Goal: Information Seeking & Learning: Compare options

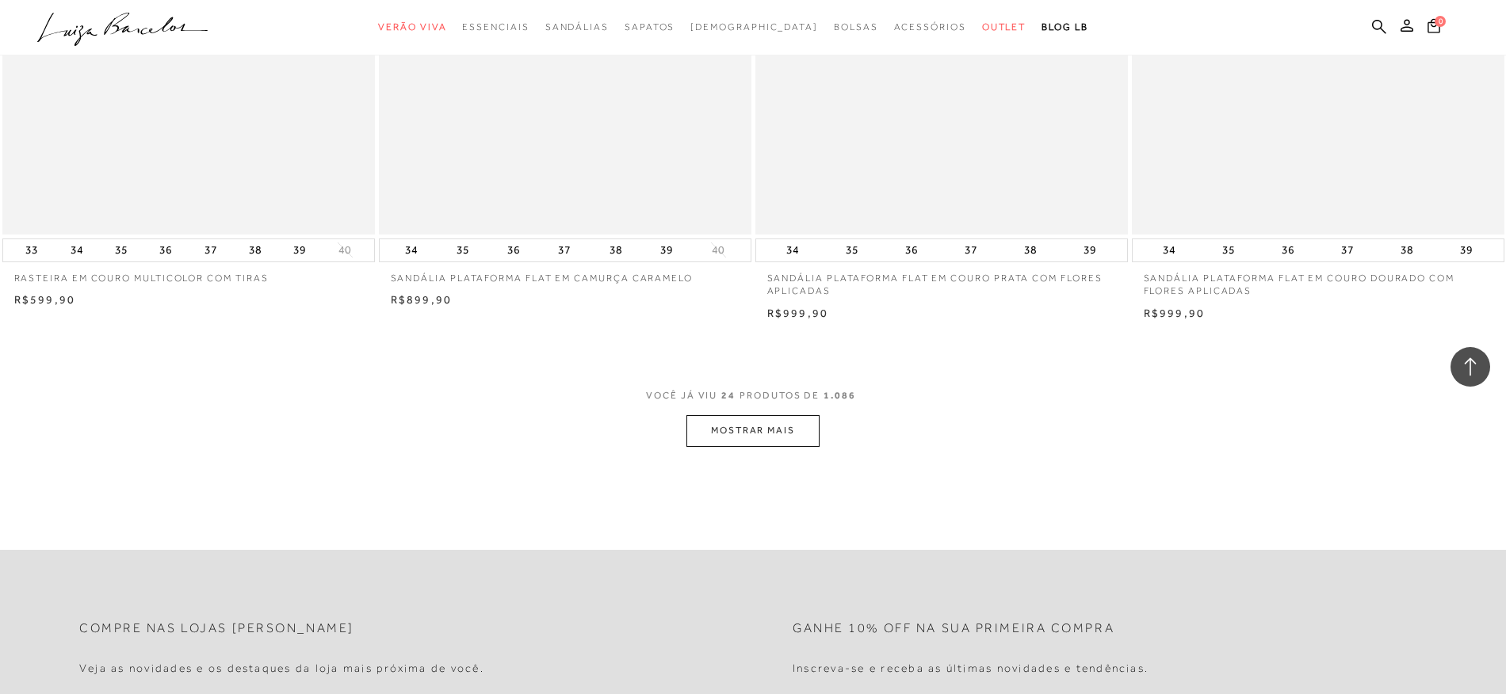
scroll to position [3740, 0]
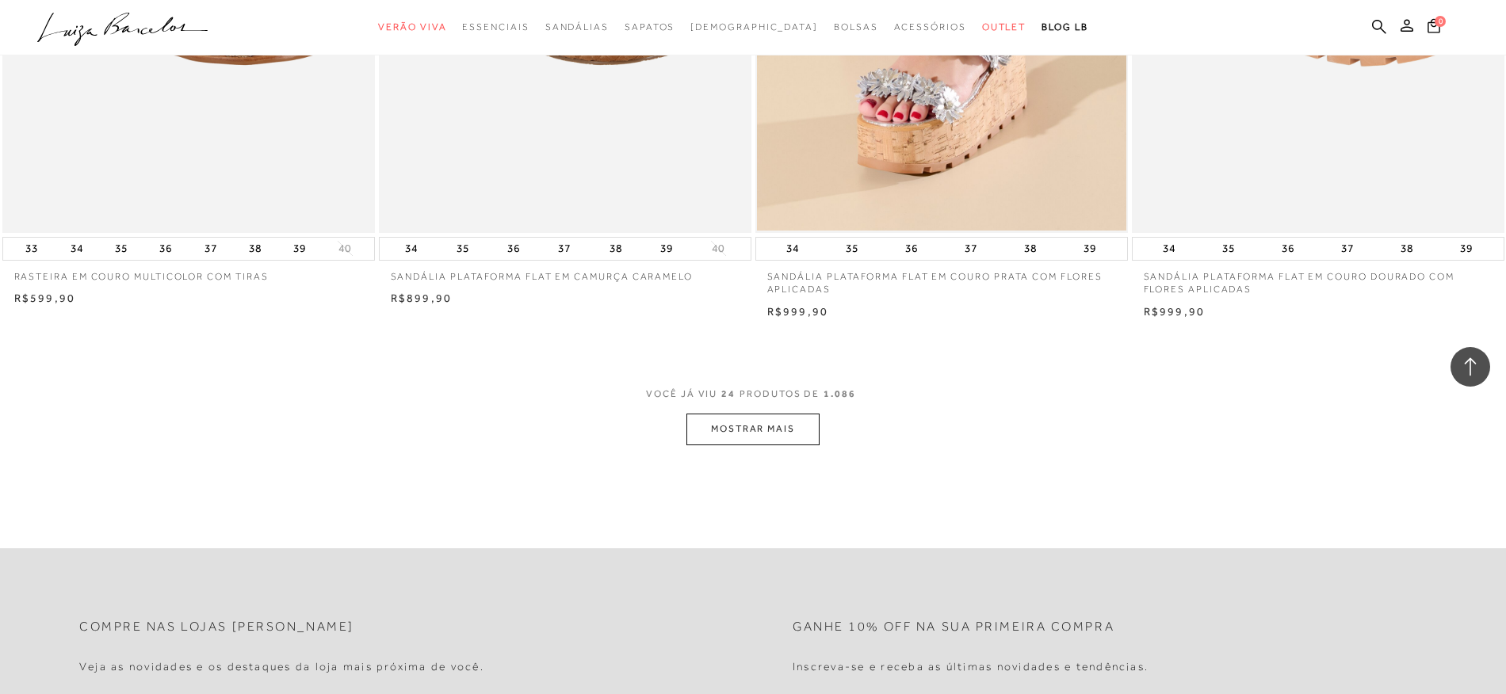
click at [785, 442] on button "MOSTRAR MAIS" at bounding box center [753, 429] width 133 height 31
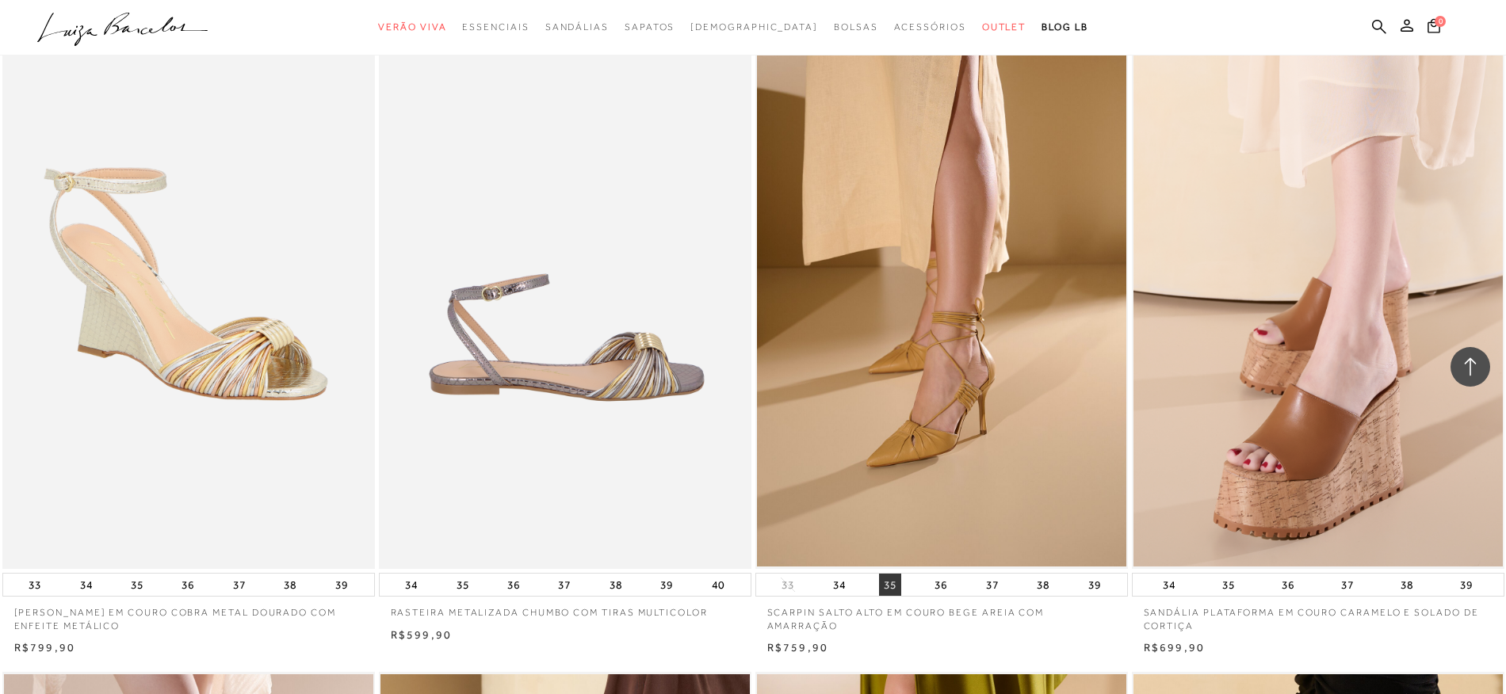
scroll to position [4065, 0]
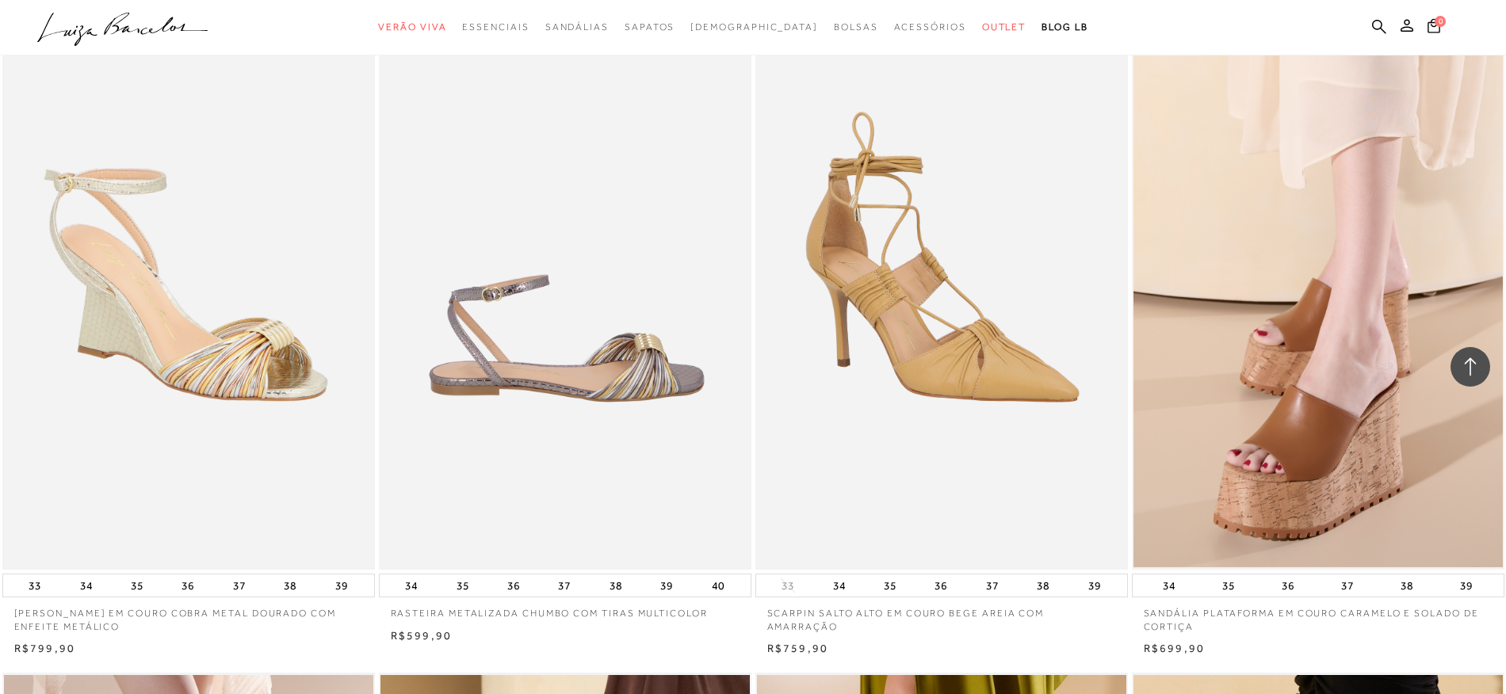
click at [966, 367] on img at bounding box center [942, 290] width 371 height 559
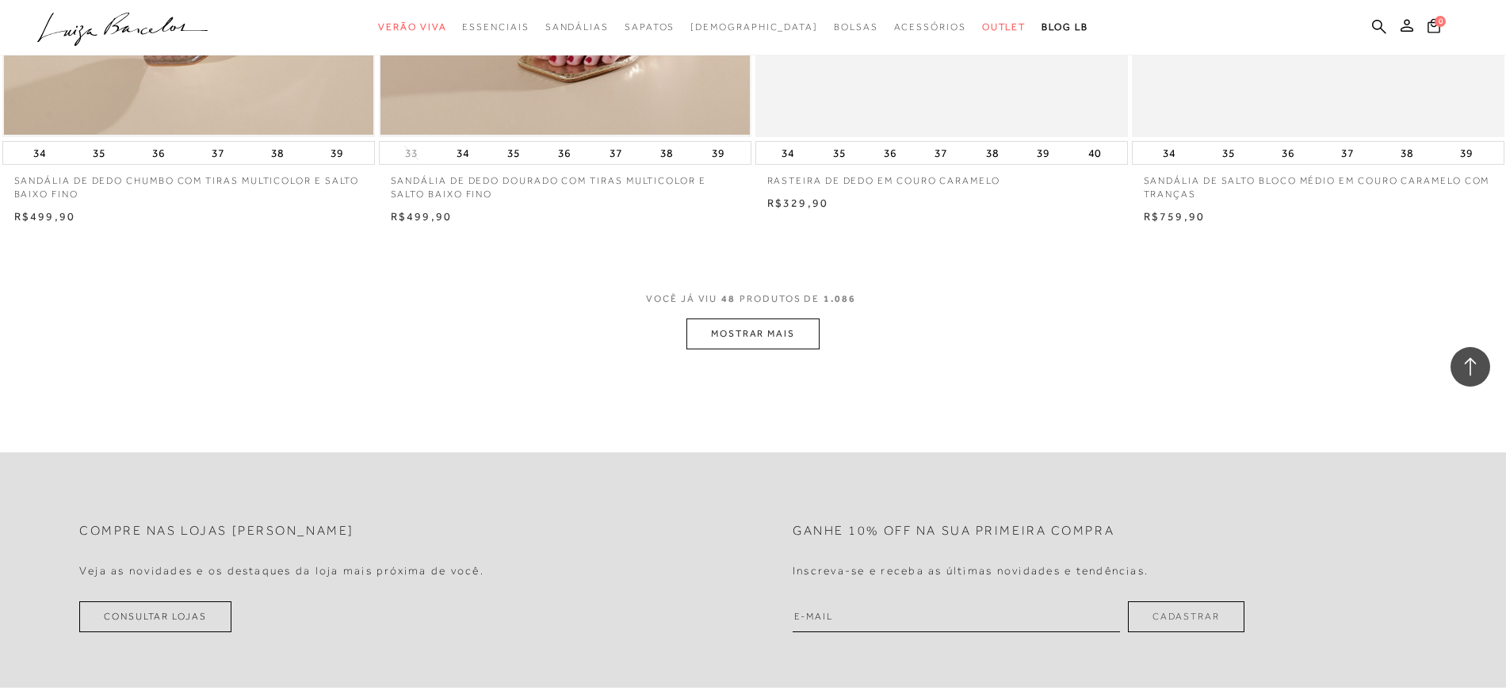
scroll to position [7824, 0]
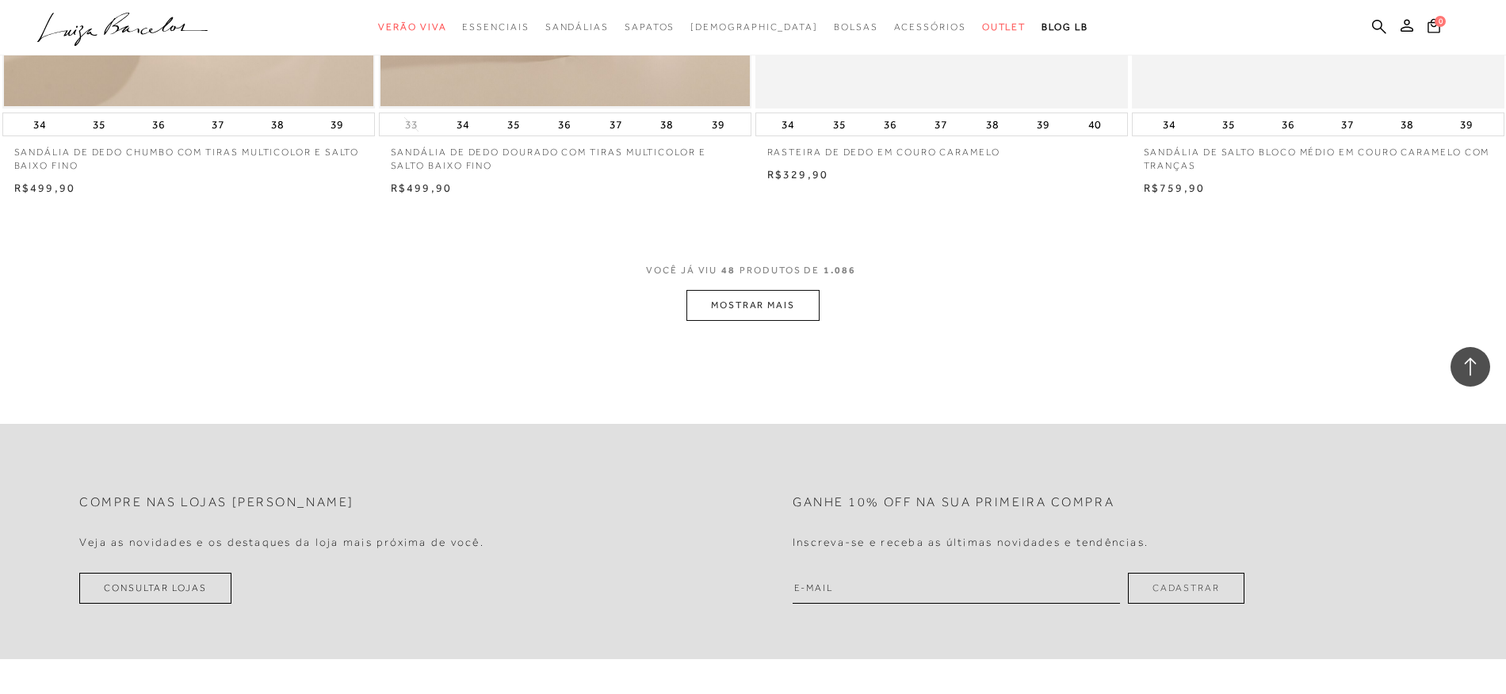
click at [759, 321] on button "MOSTRAR MAIS" at bounding box center [753, 305] width 133 height 31
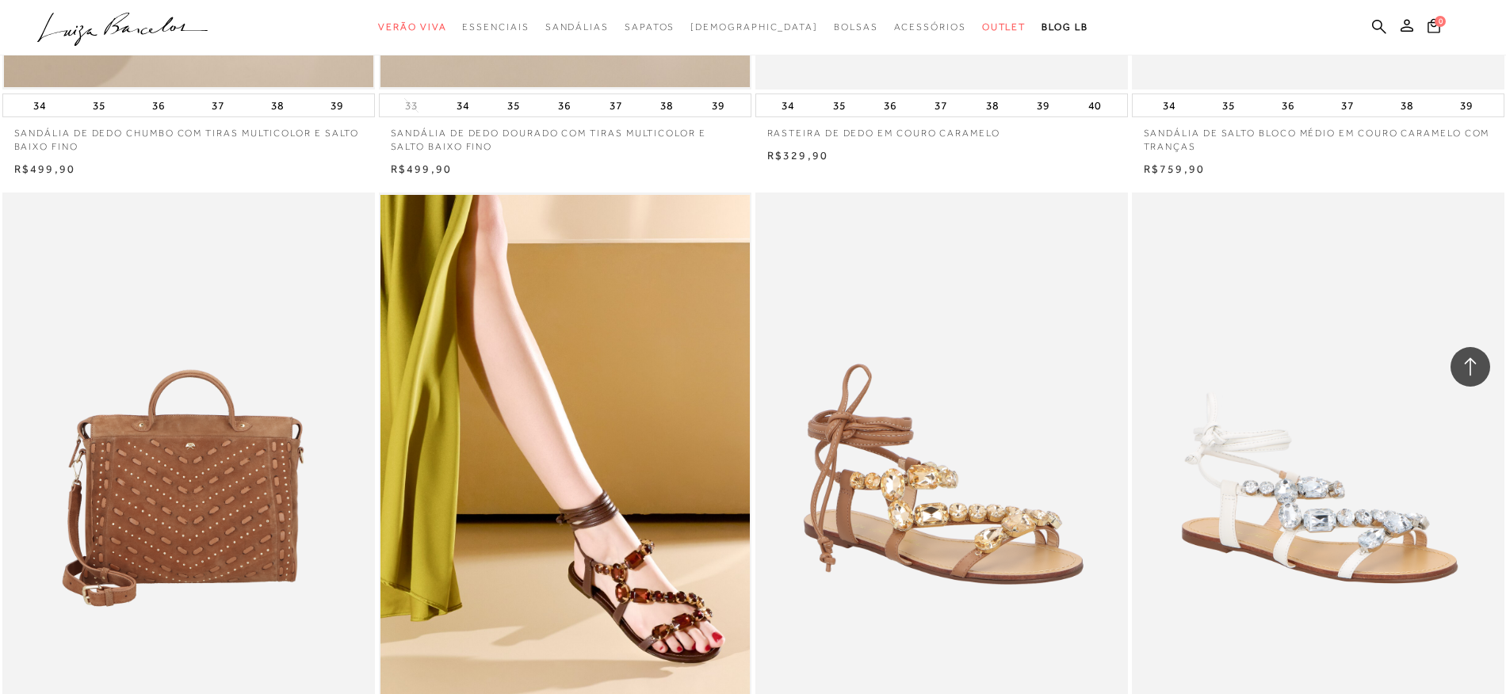
scroll to position [7844, 0]
click at [906, 534] on img at bounding box center [942, 471] width 371 height 559
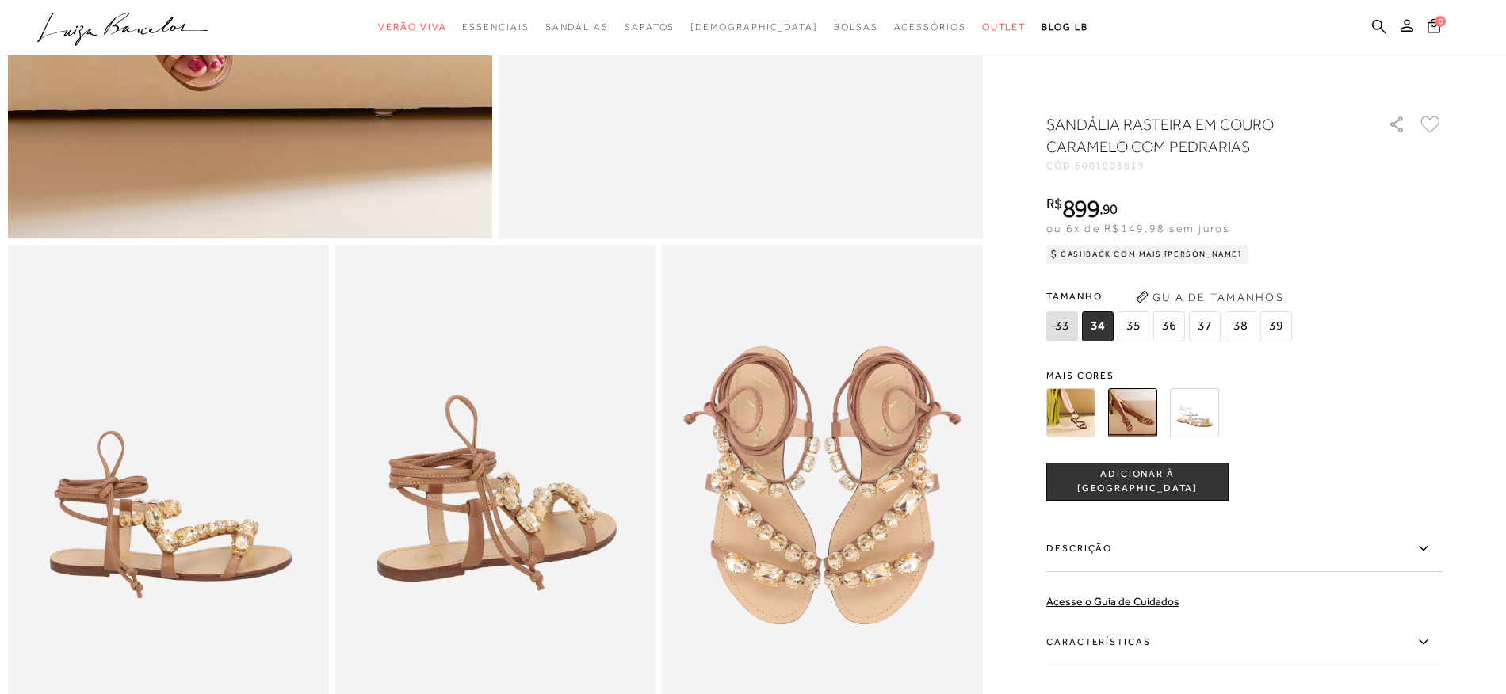
scroll to position [603, 0]
click at [1169, 328] on span "36" at bounding box center [1169, 327] width 32 height 30
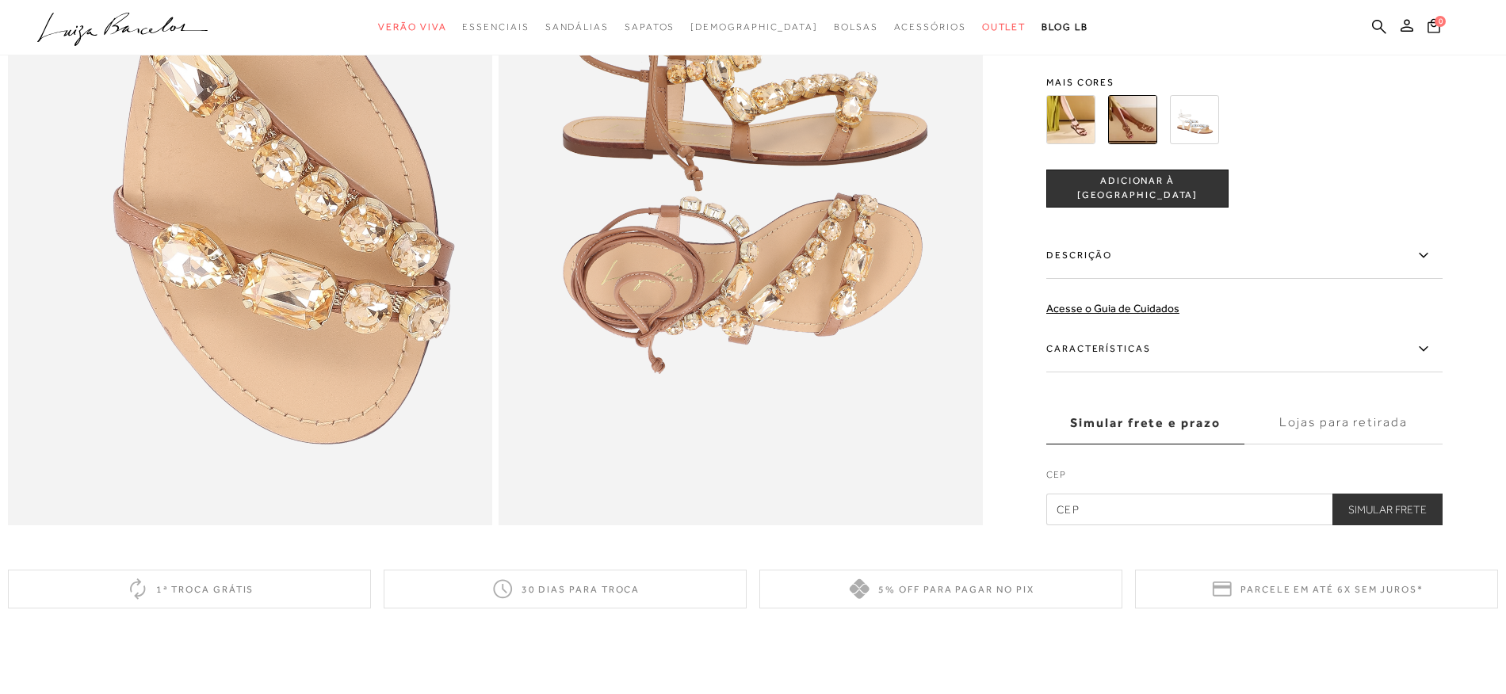
scroll to position [1536, 0]
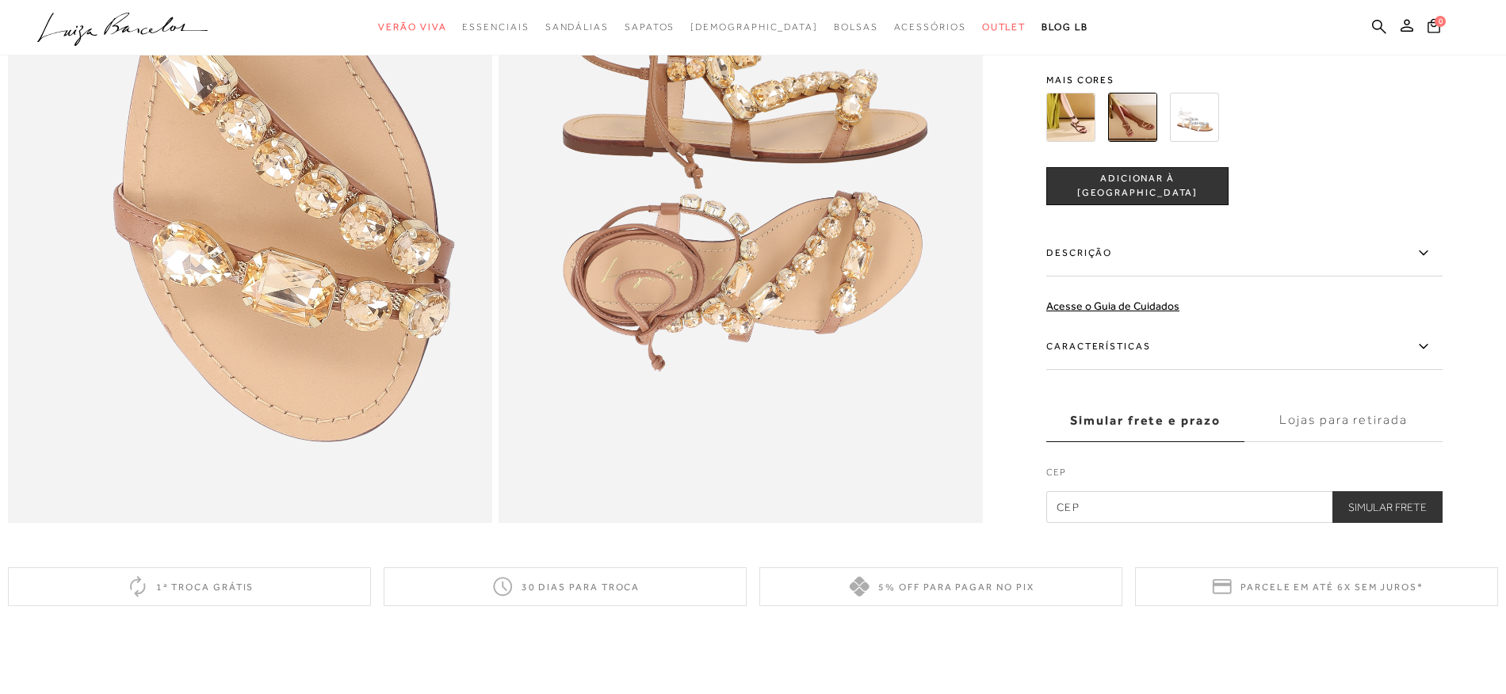
click at [1050, 508] on input "text" at bounding box center [1244, 508] width 396 height 32
type input "95084-390"
click at [1419, 511] on button "Simular Frete" at bounding box center [1388, 508] width 110 height 32
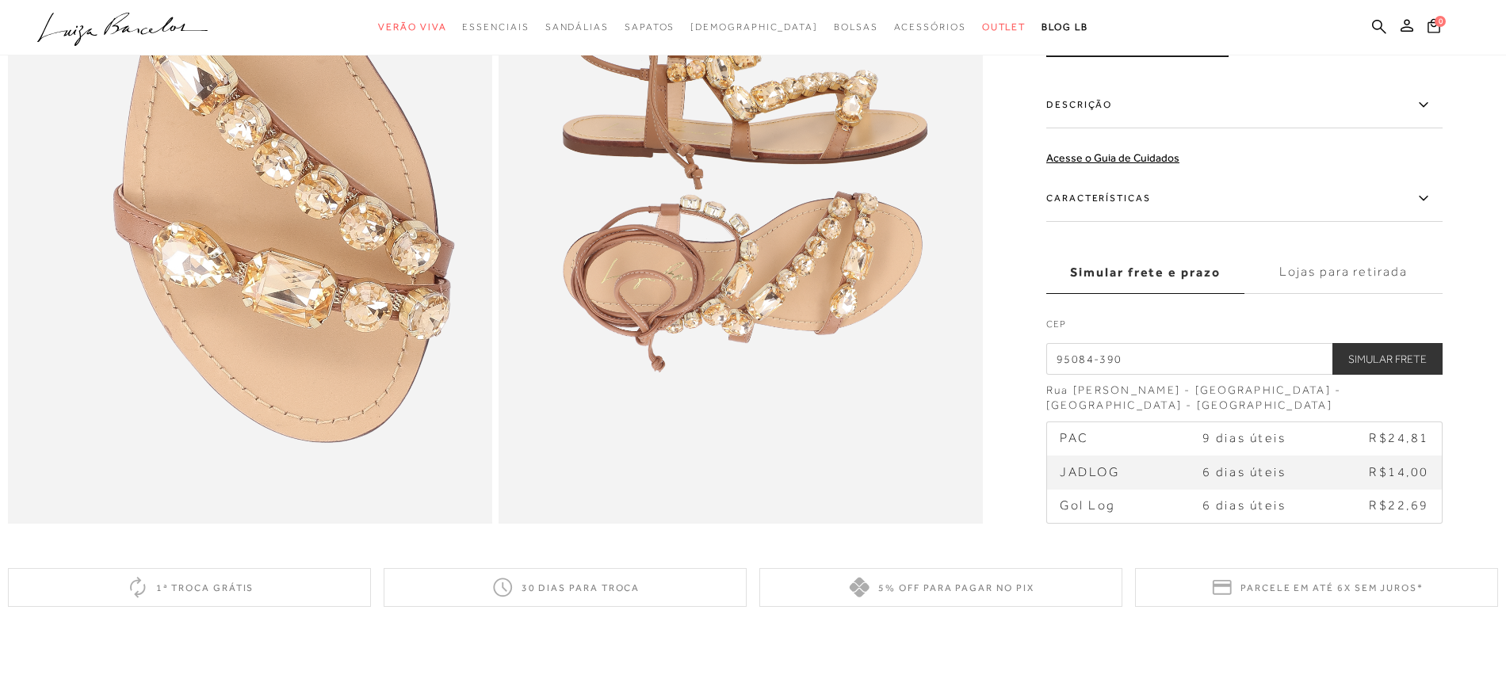
click at [1388, 505] on span "R$22,69" at bounding box center [1399, 506] width 60 height 14
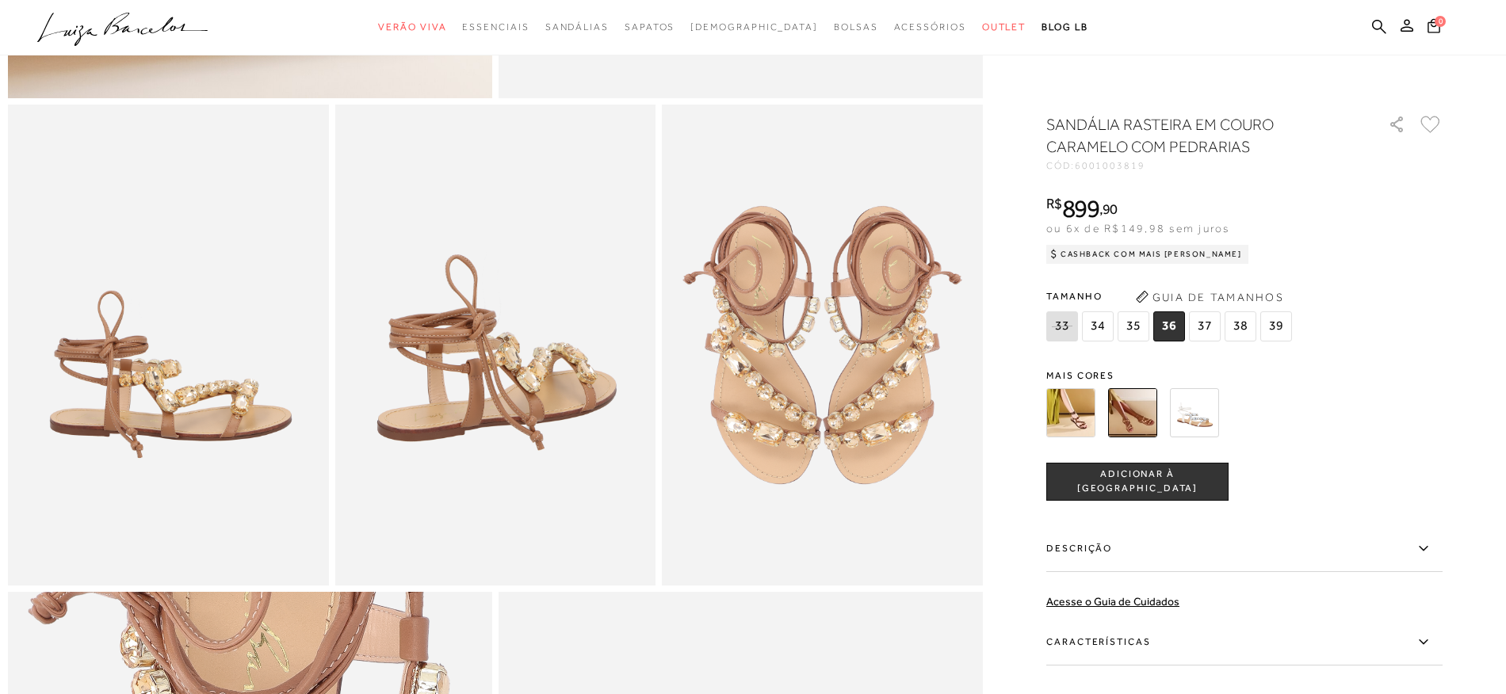
scroll to position [785, 0]
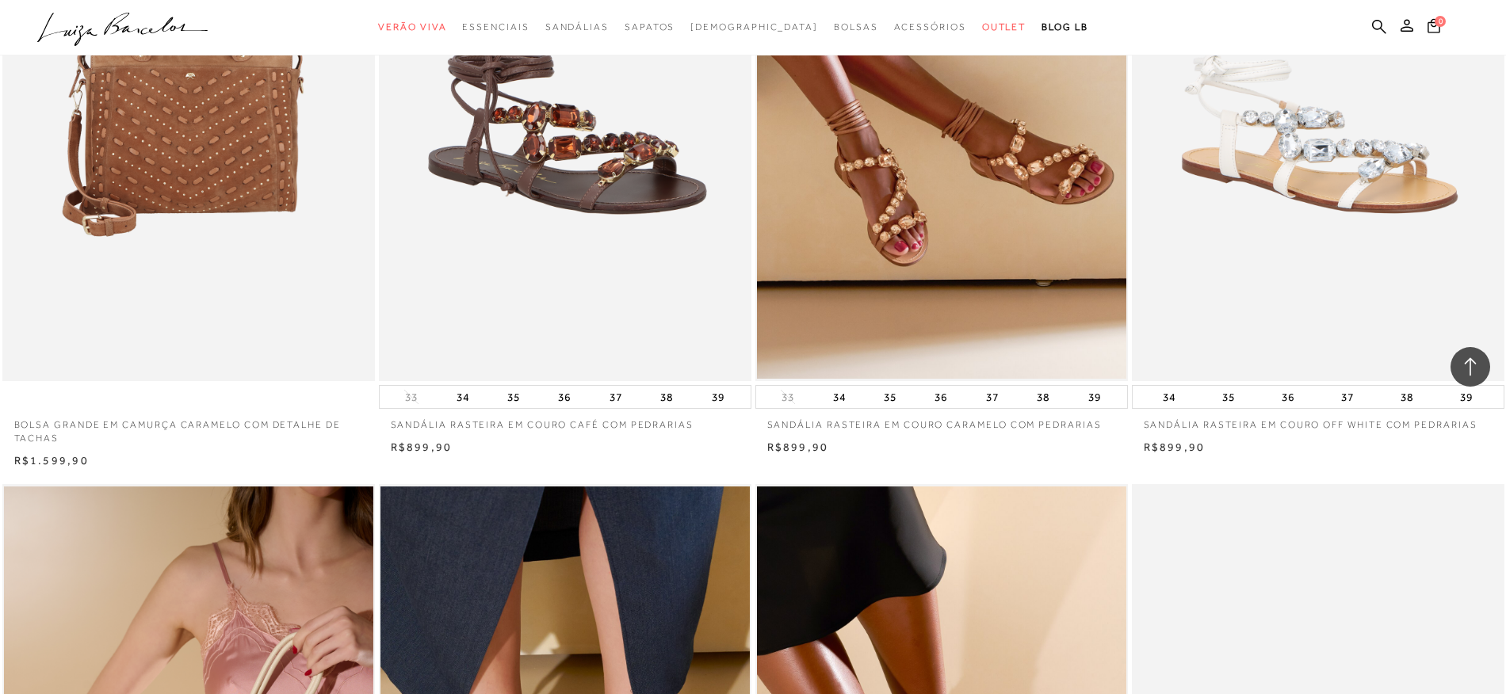
scroll to position [8210, 0]
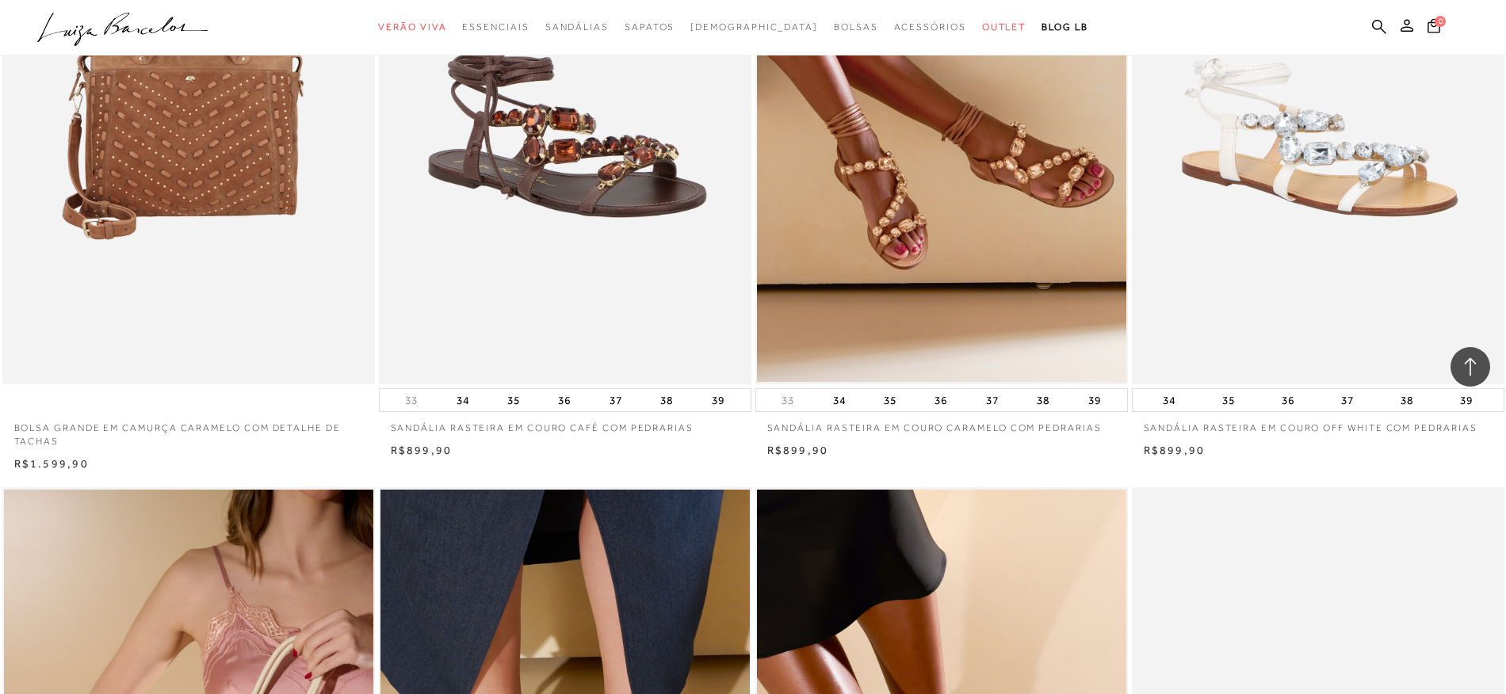
click at [610, 149] on img at bounding box center [566, 105] width 371 height 559
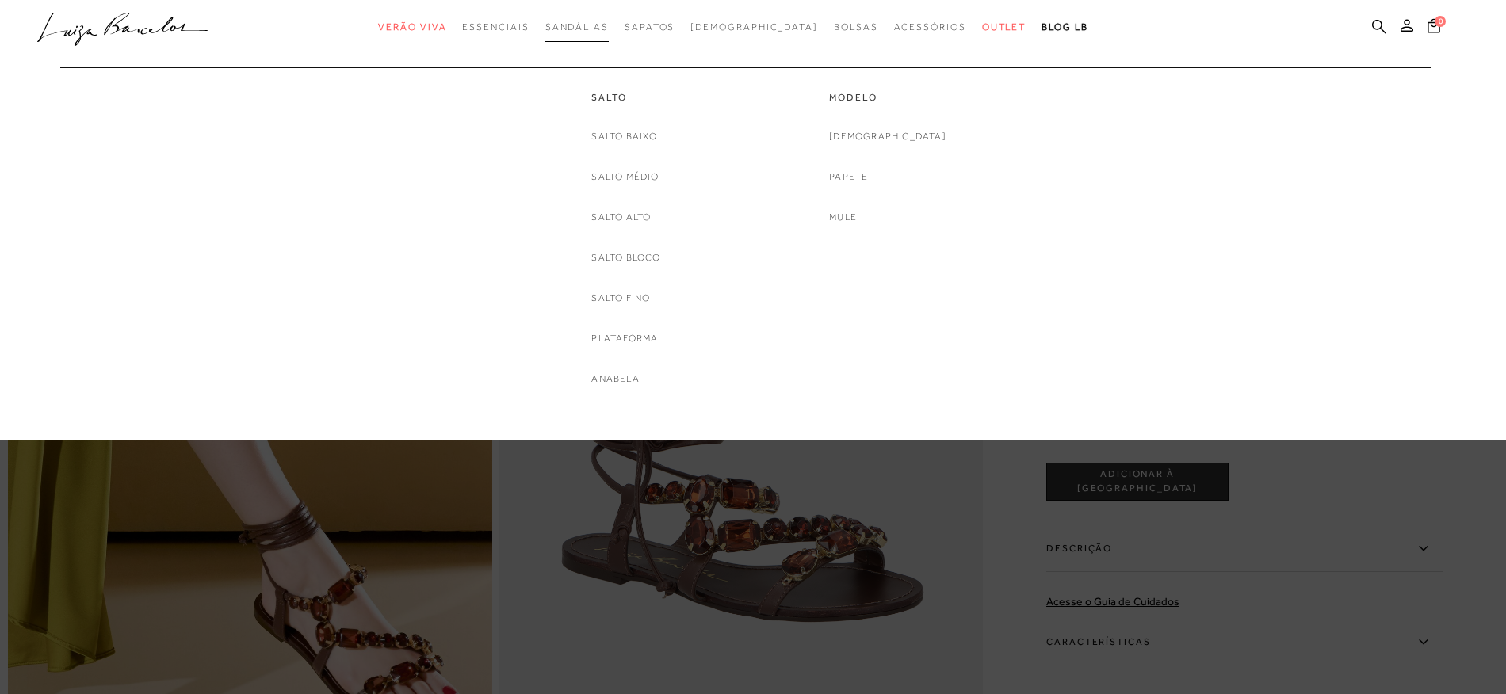
click at [609, 24] on span "Sandálias" at bounding box center [576, 26] width 63 height 11
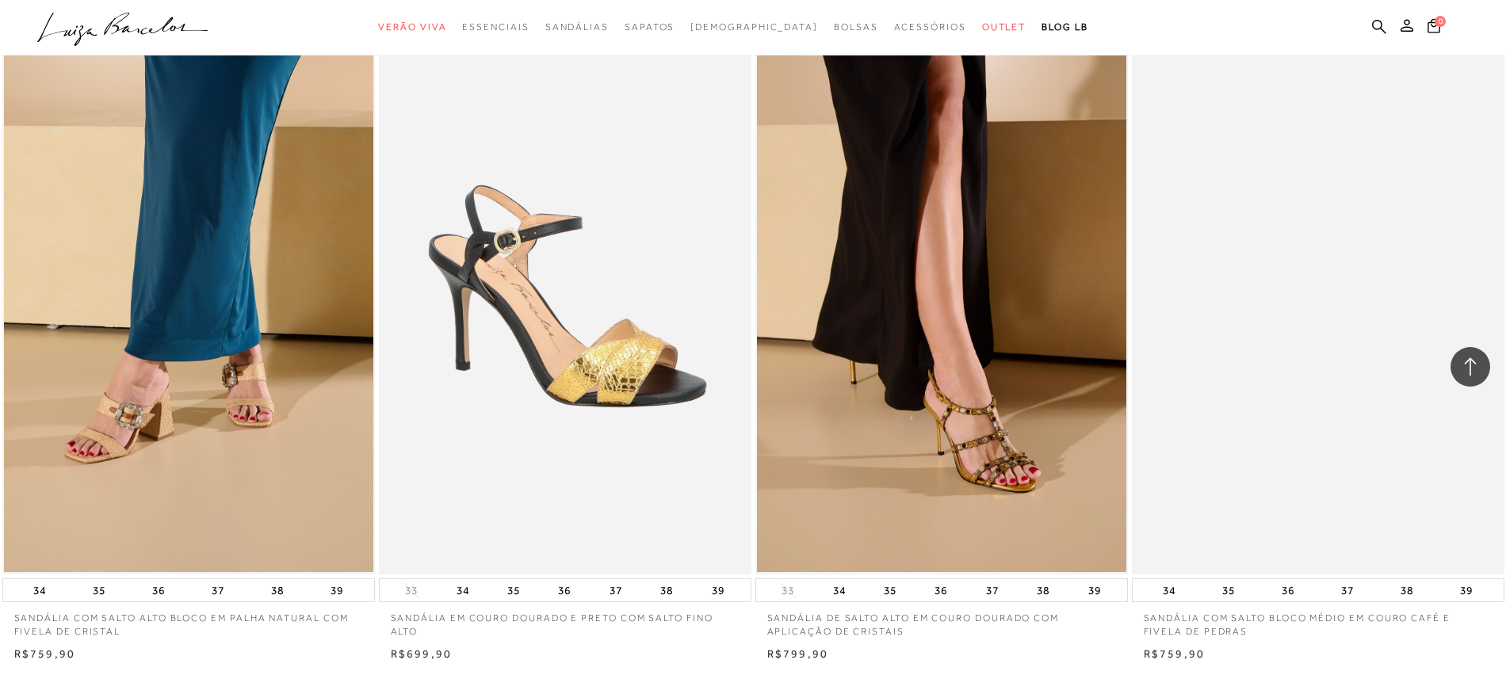
scroll to position [3372, 0]
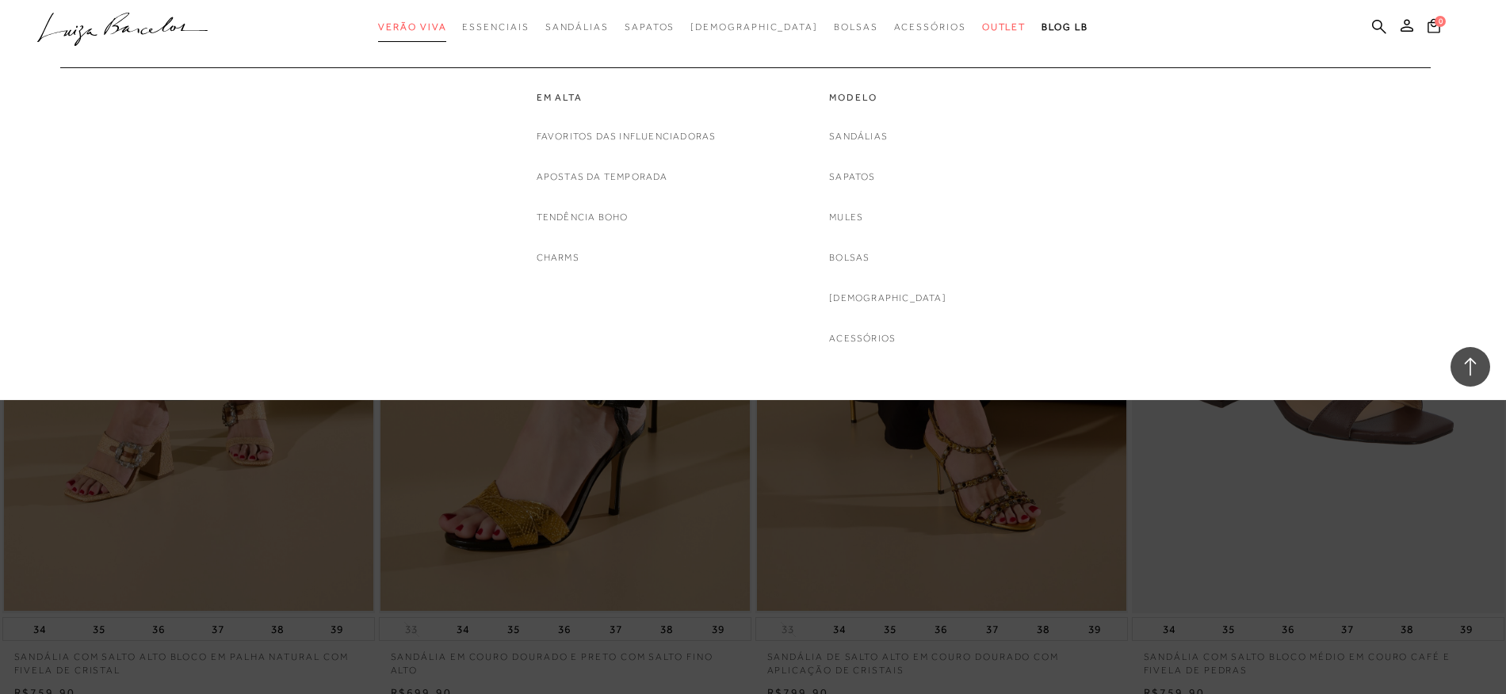
click at [446, 25] on span "Verão Viva" at bounding box center [412, 26] width 68 height 11
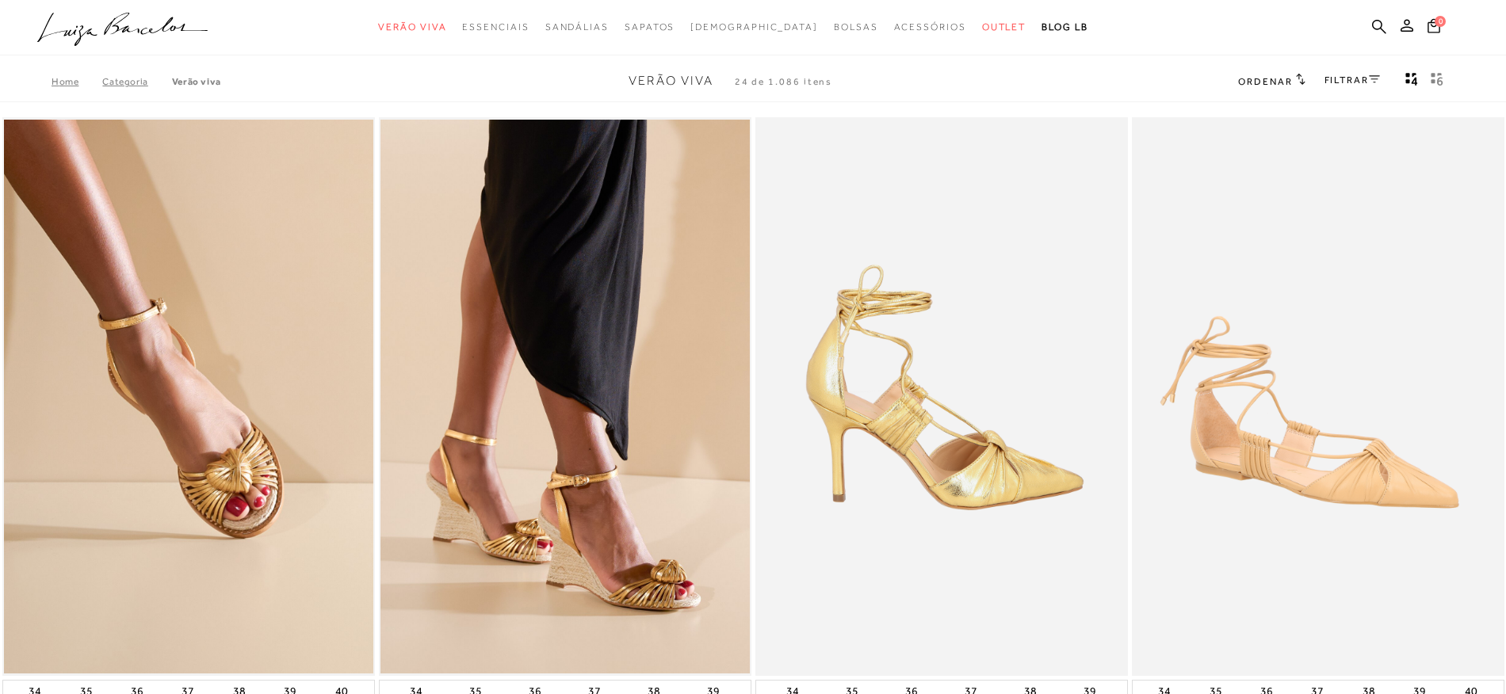
click at [965, 438] on img at bounding box center [942, 396] width 371 height 559
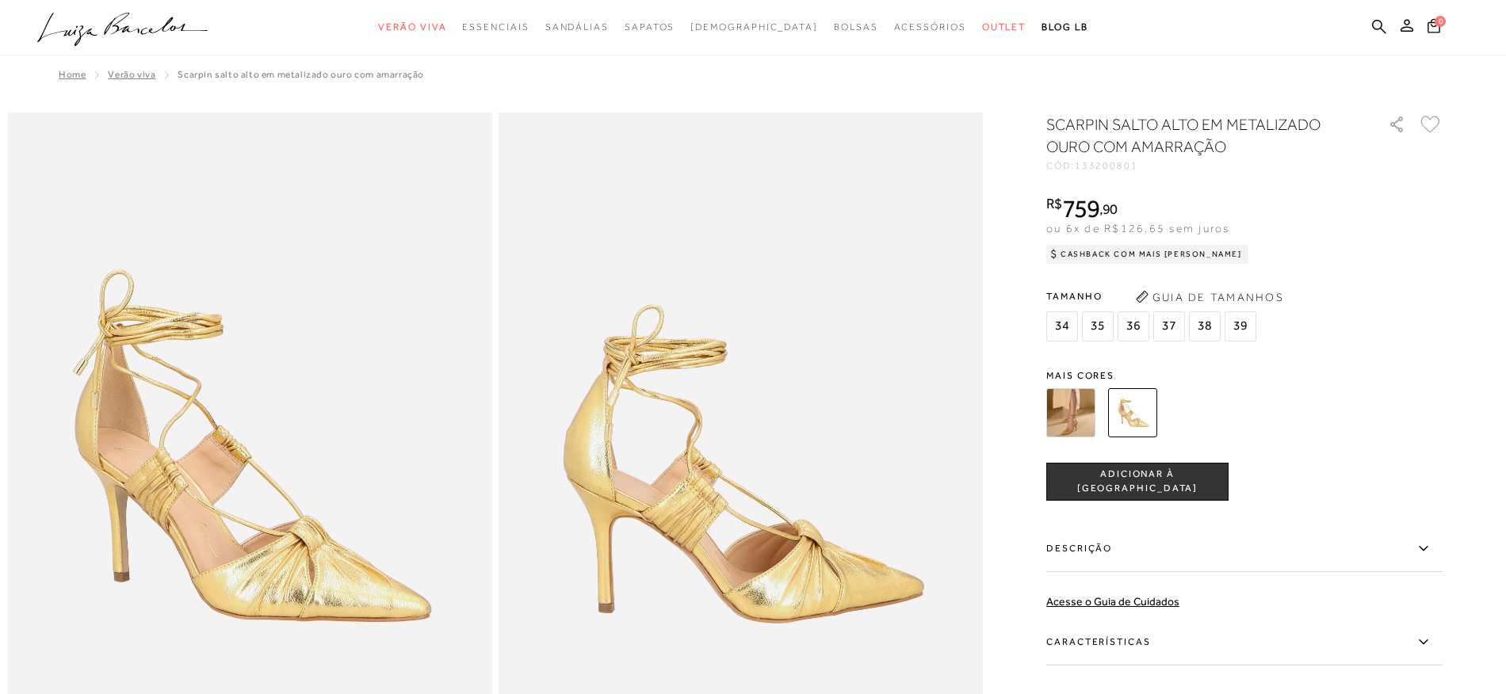
click at [1068, 415] on img at bounding box center [1070, 412] width 49 height 49
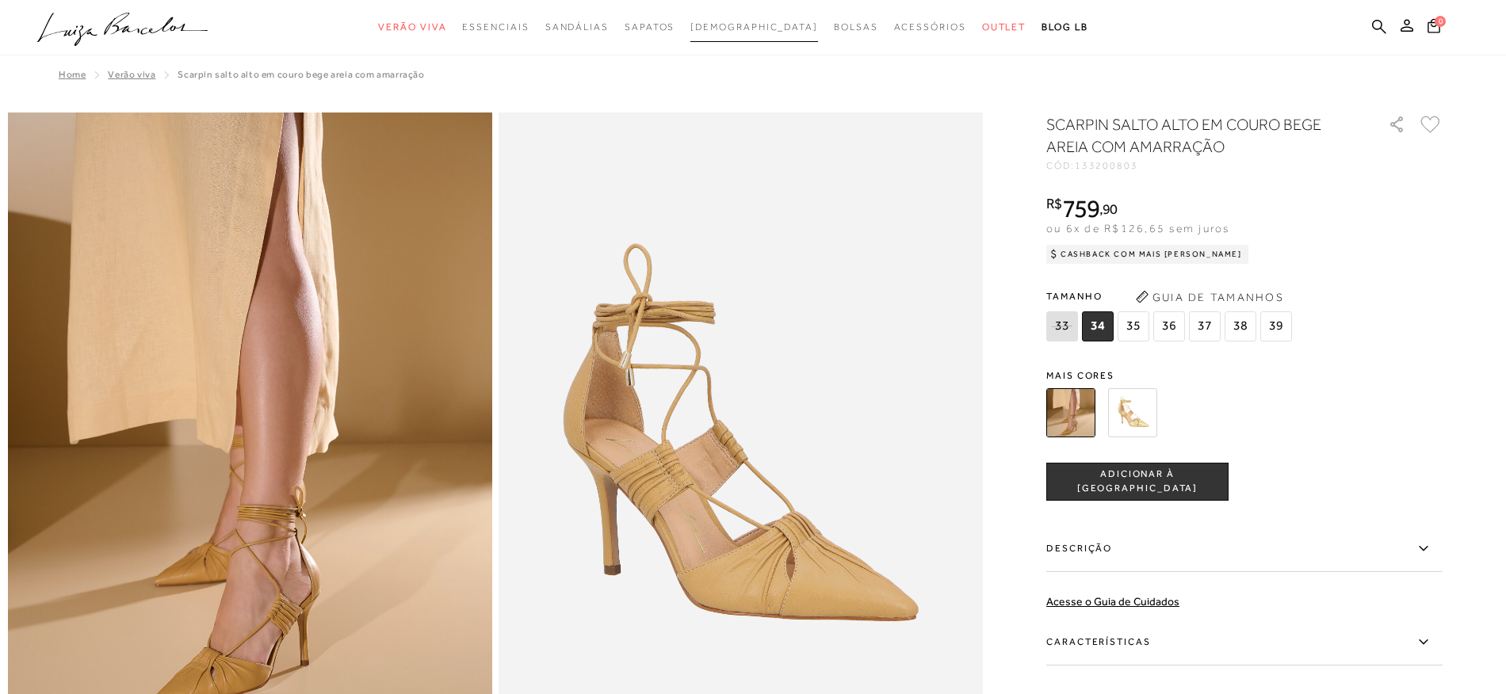
click at [757, 29] on span "[DEMOGRAPHIC_DATA]" at bounding box center [755, 26] width 128 height 11
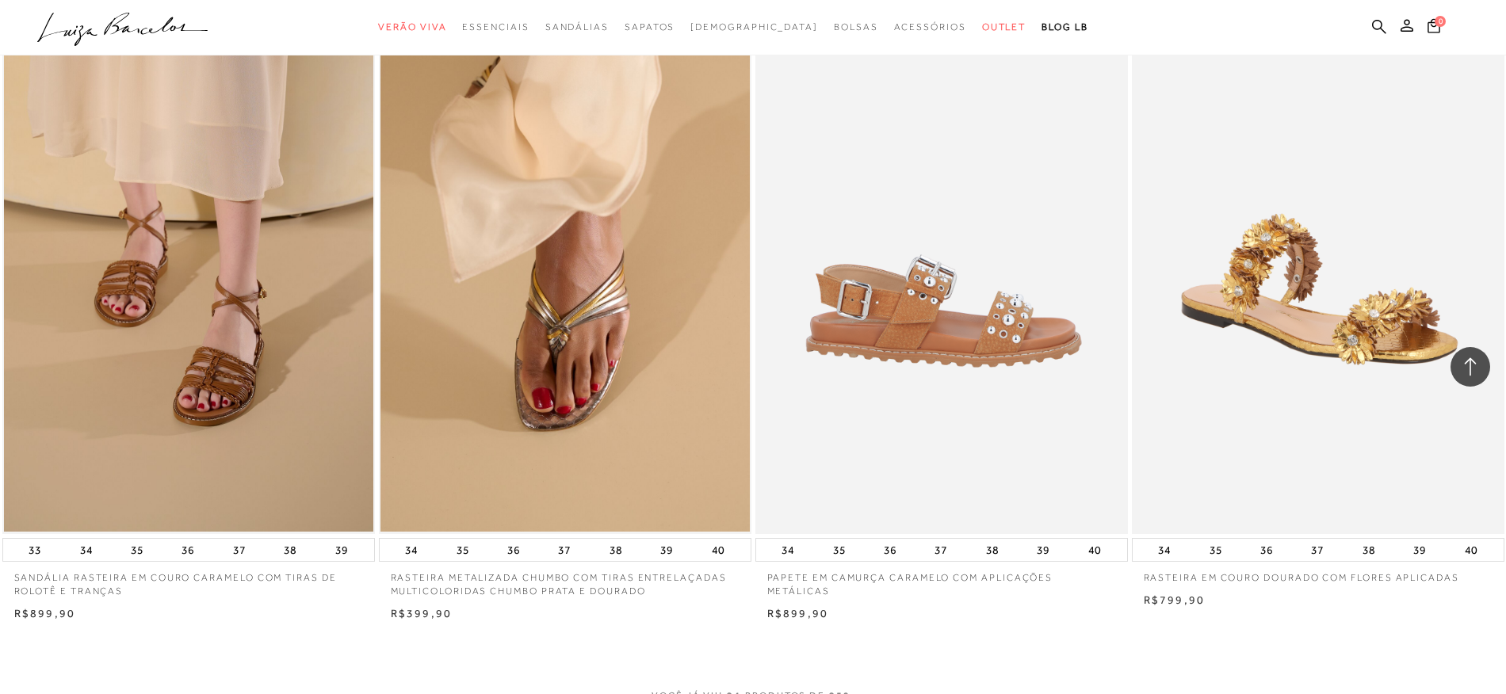
scroll to position [3454, 0]
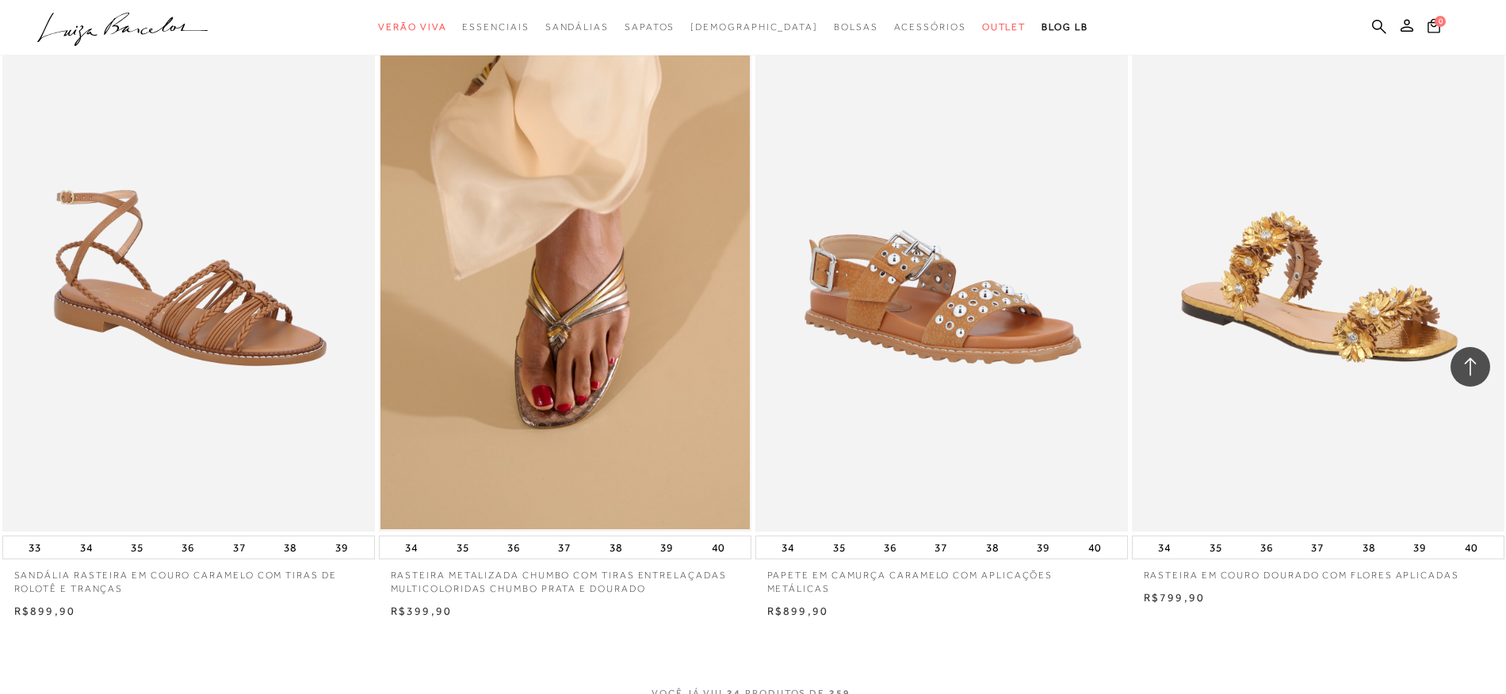
click at [198, 319] on img at bounding box center [189, 252] width 371 height 559
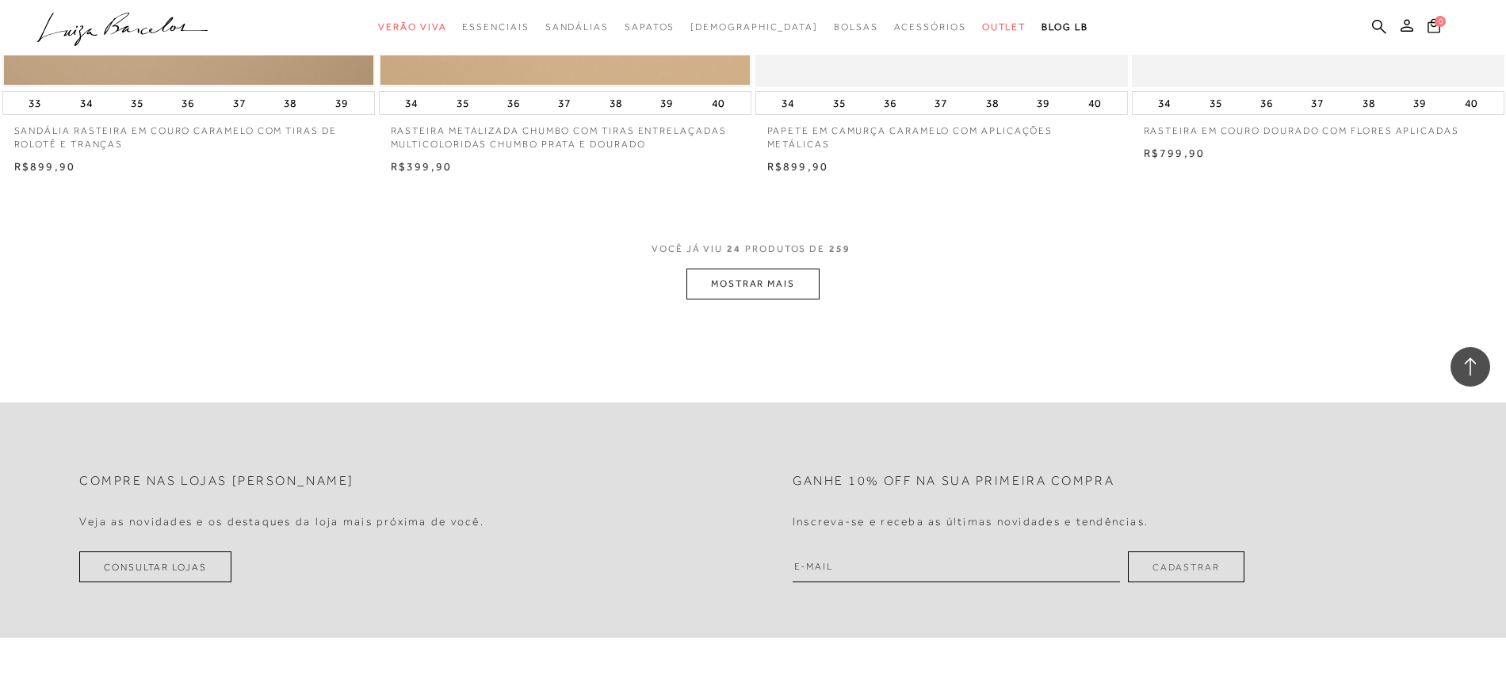
scroll to position [3962, 0]
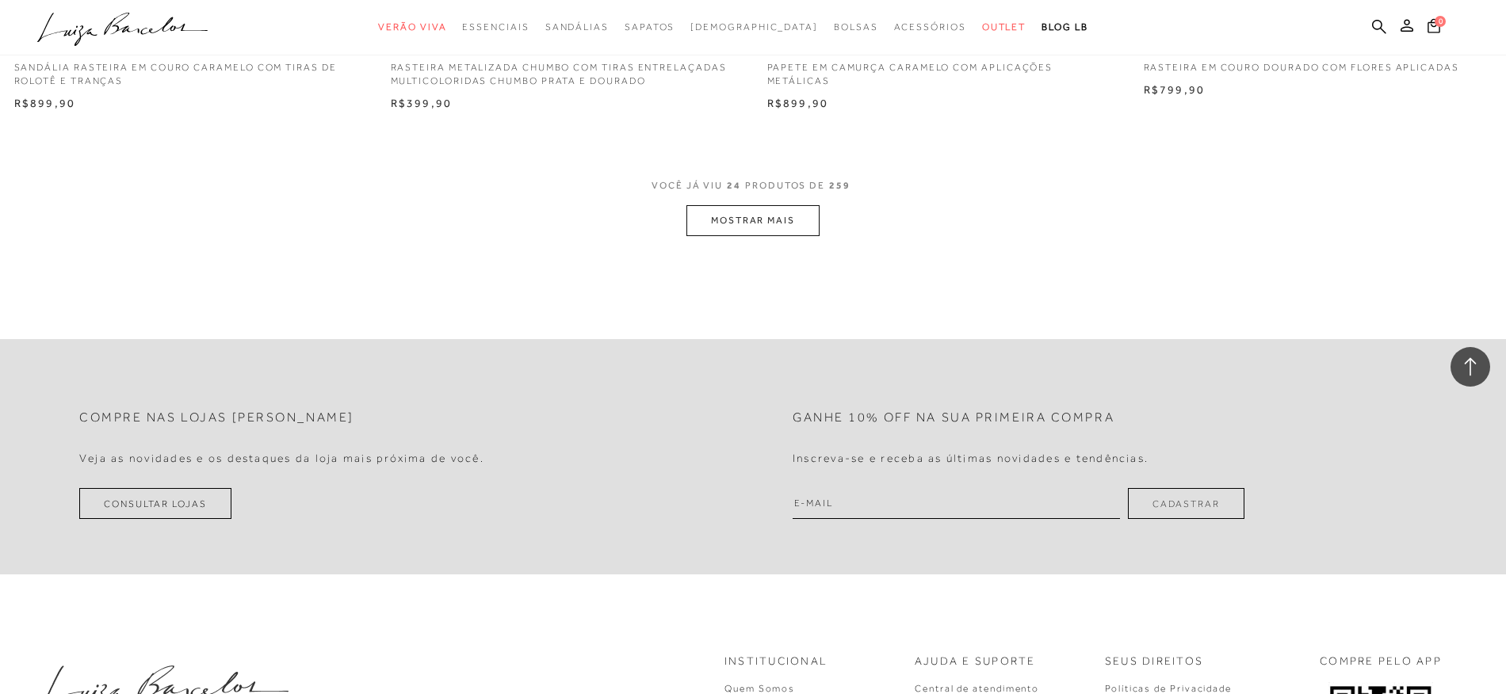
click at [749, 216] on button "MOSTRAR MAIS" at bounding box center [753, 220] width 133 height 31
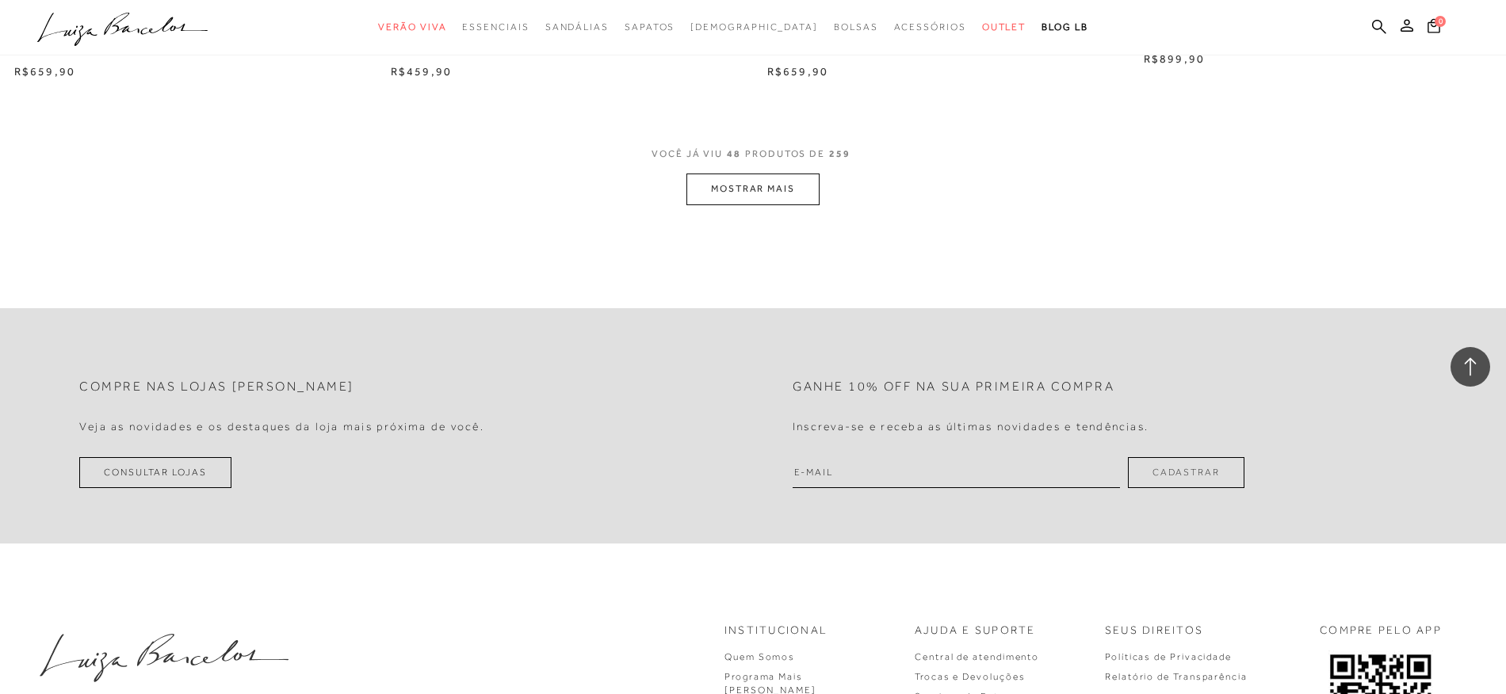
scroll to position [7955, 0]
click at [722, 184] on button "MOSTRAR MAIS" at bounding box center [753, 186] width 133 height 31
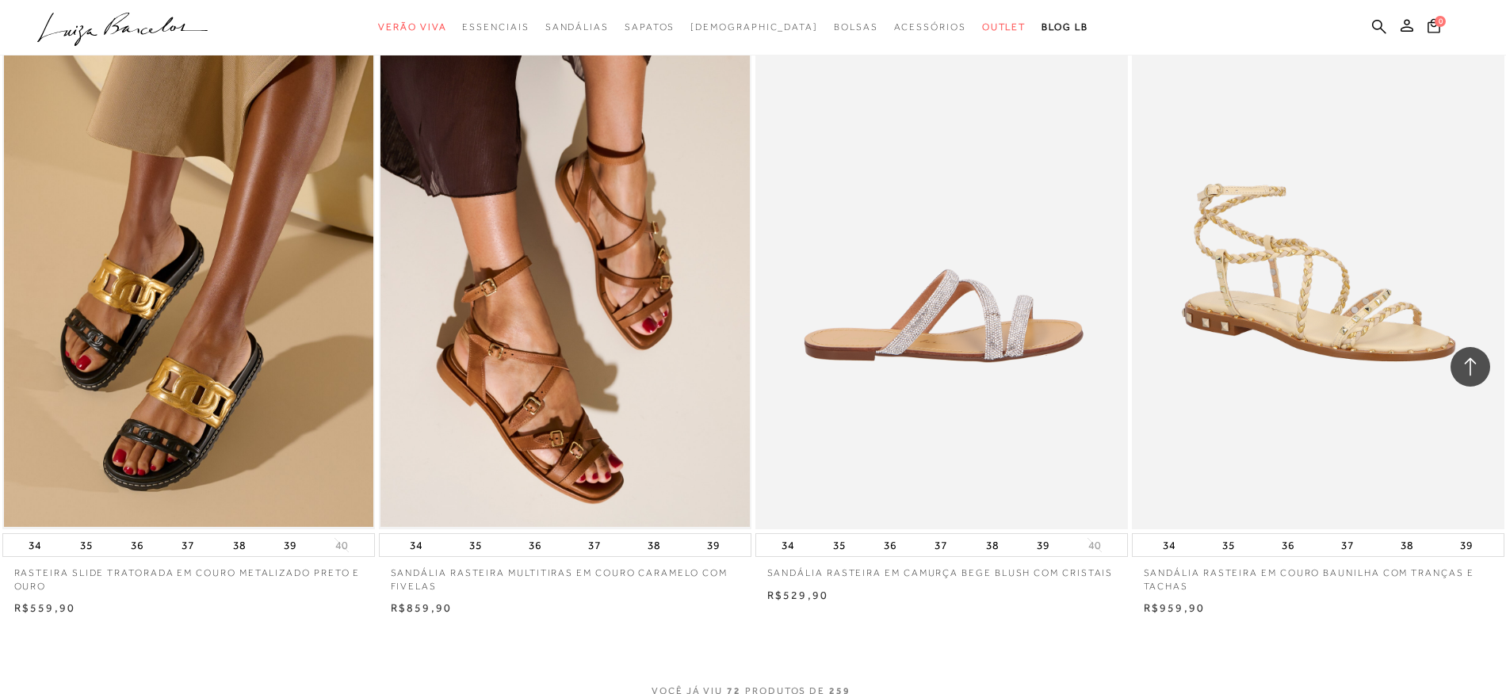
scroll to position [11394, 0]
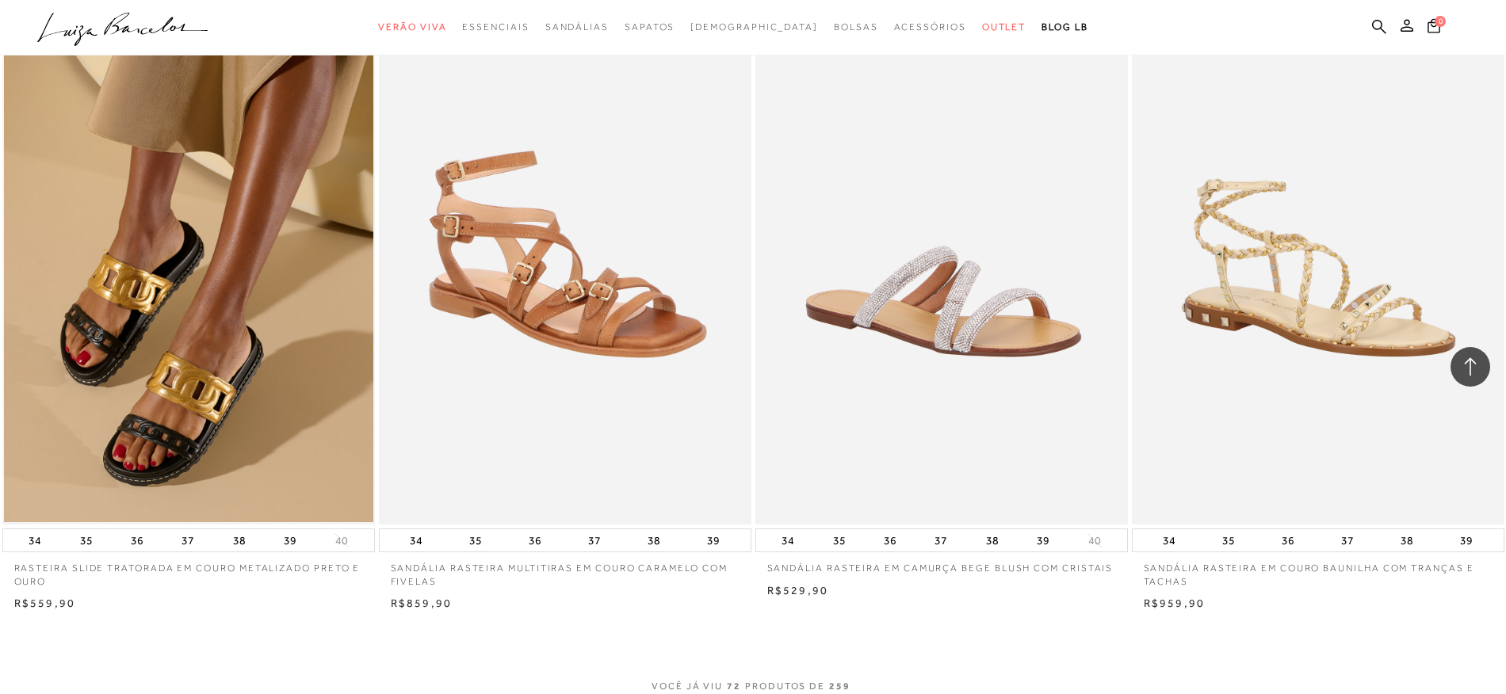
click at [585, 311] on img at bounding box center [566, 245] width 371 height 559
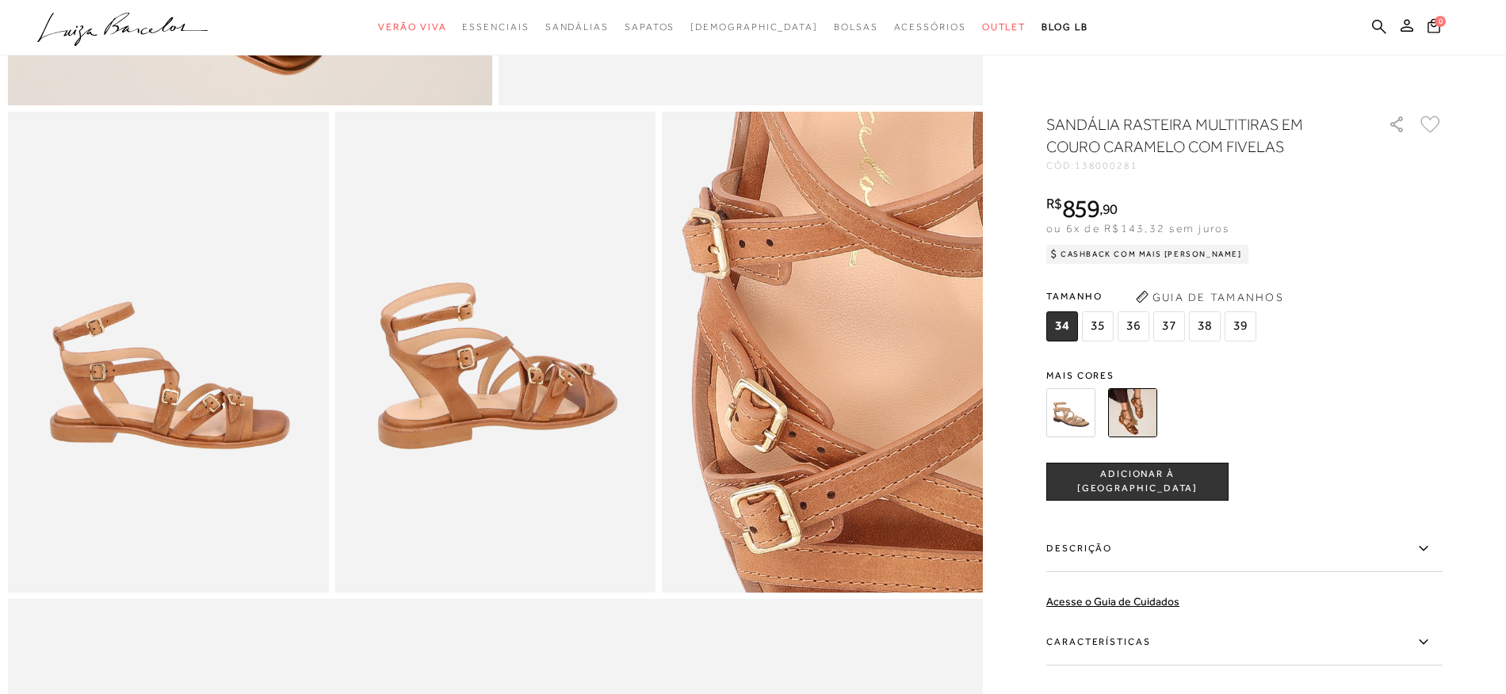
scroll to position [746, 0]
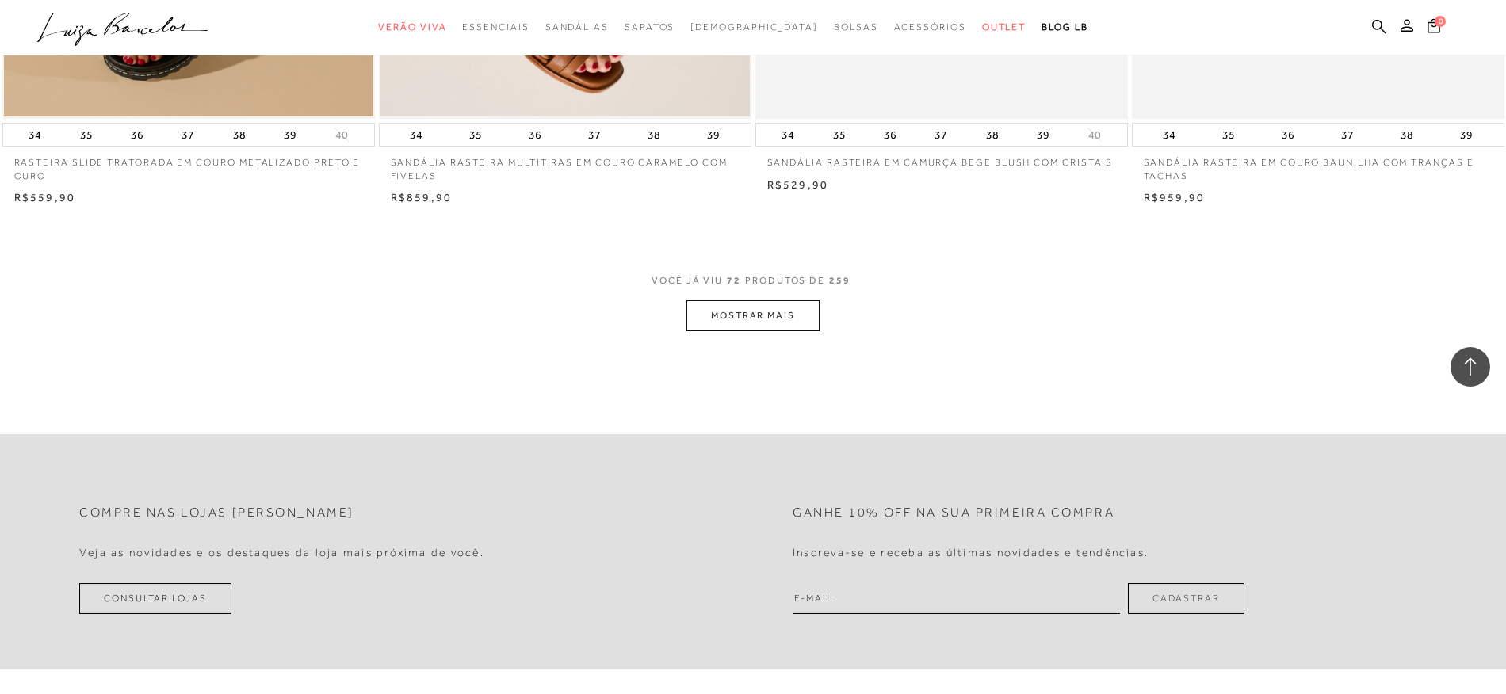
scroll to position [11822, 0]
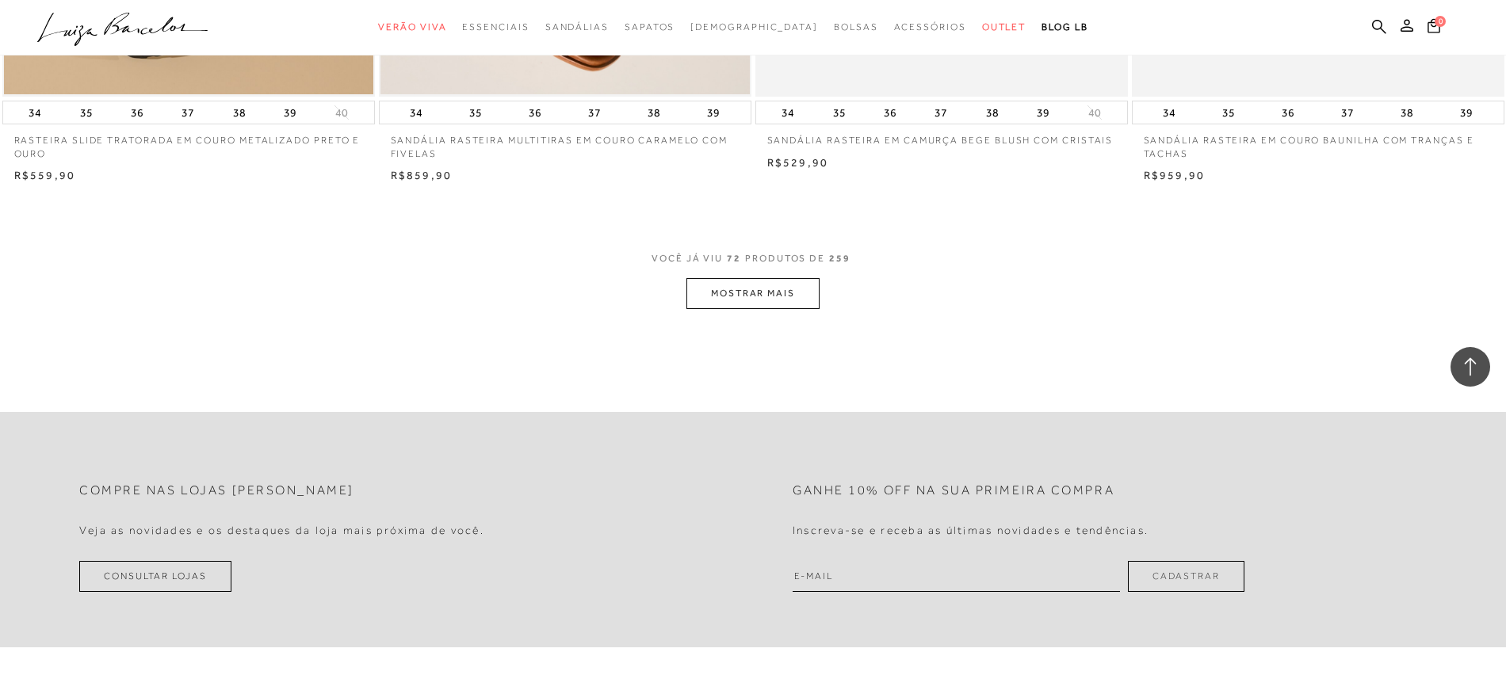
click at [717, 289] on button "MOSTRAR MAIS" at bounding box center [753, 293] width 133 height 31
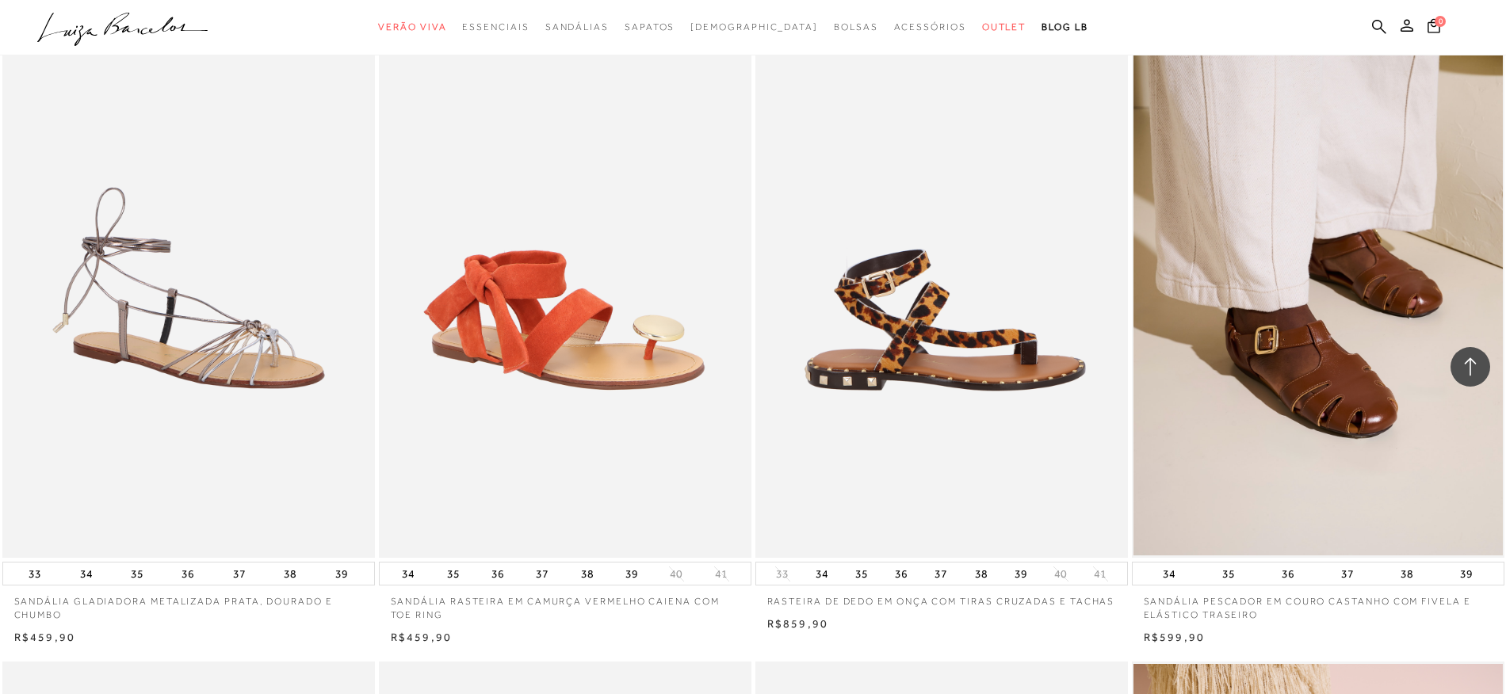
scroll to position [13360, 0]
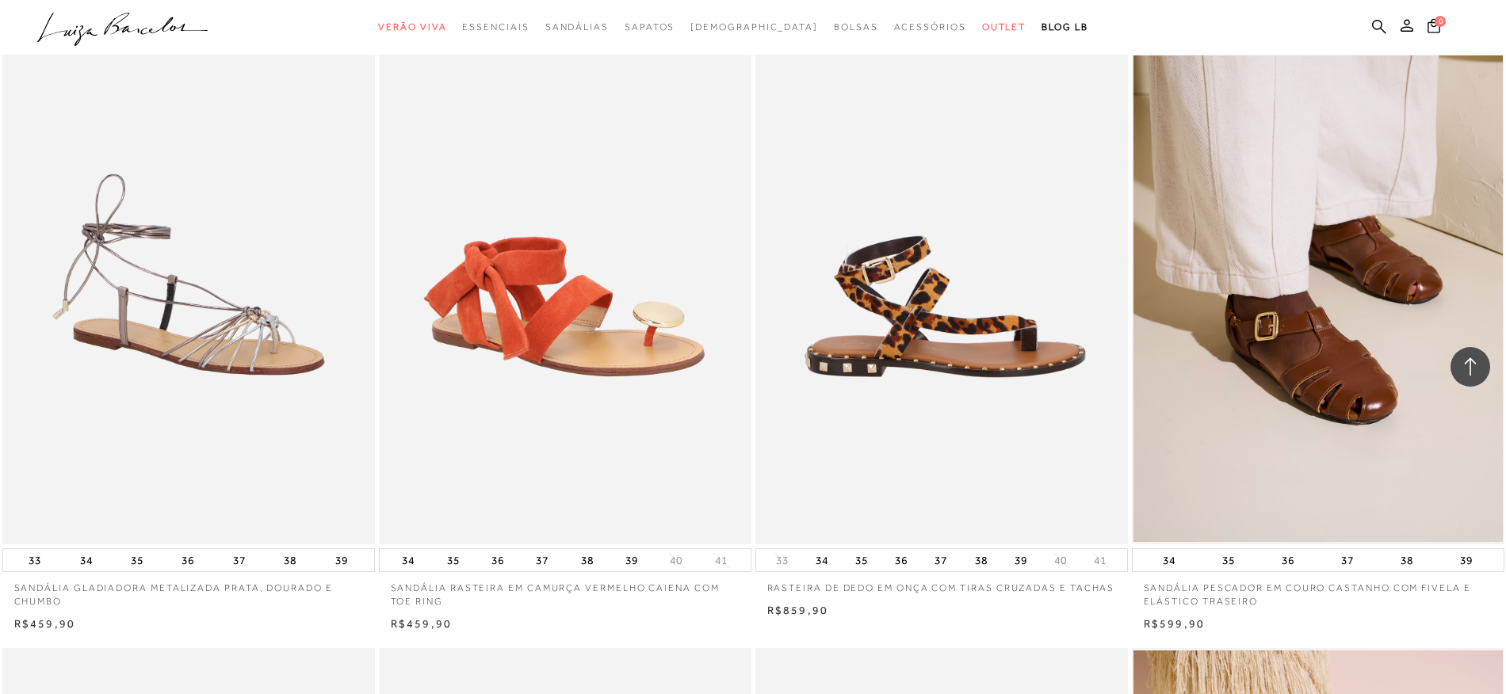
click at [924, 346] on img at bounding box center [942, 265] width 371 height 559
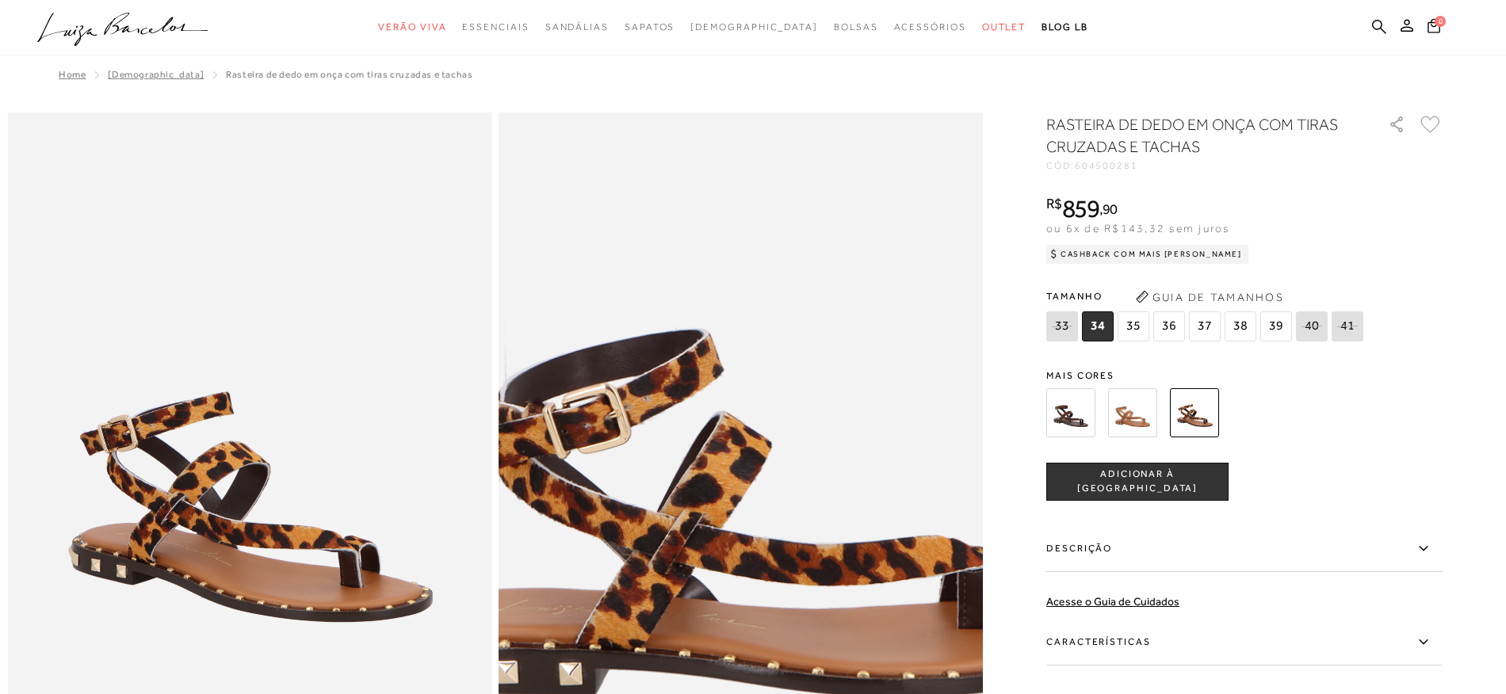
click at [728, 547] on img at bounding box center [754, 404] width 969 height 1453
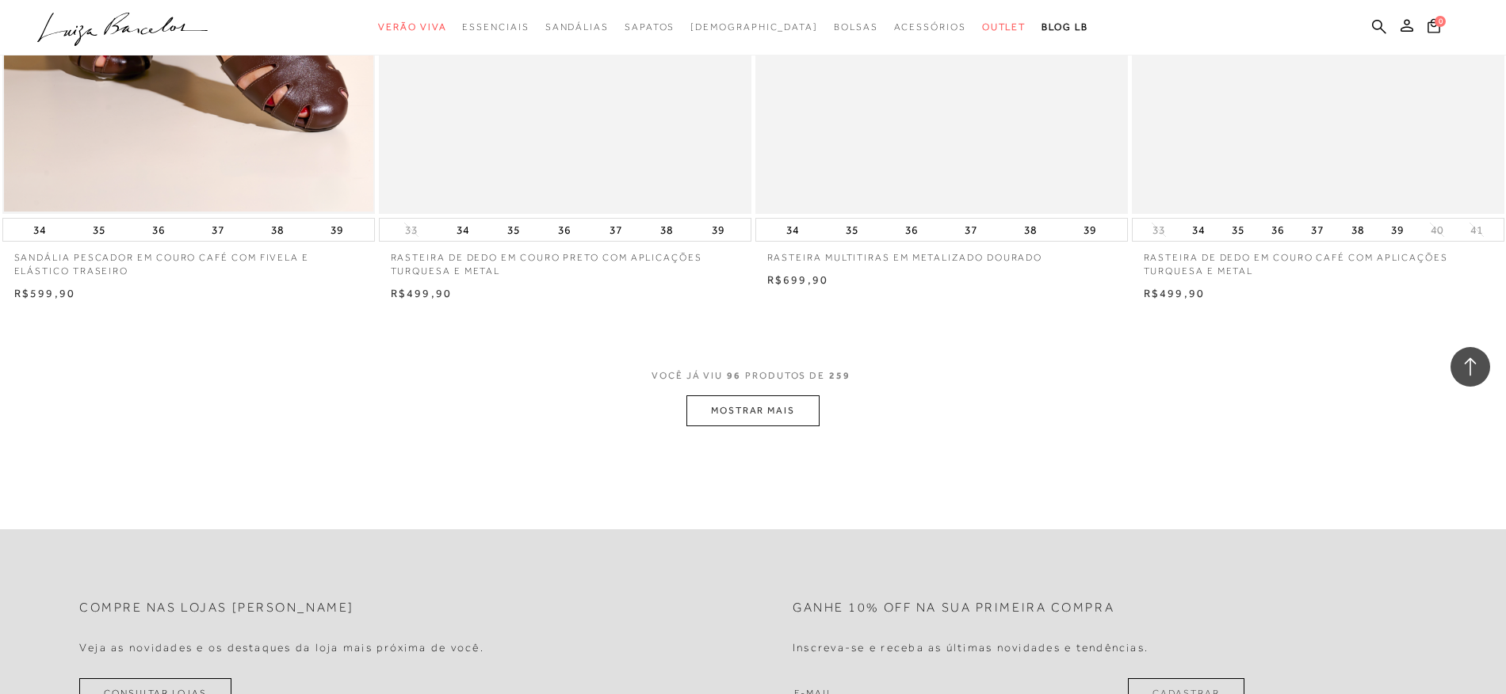
scroll to position [15847, 0]
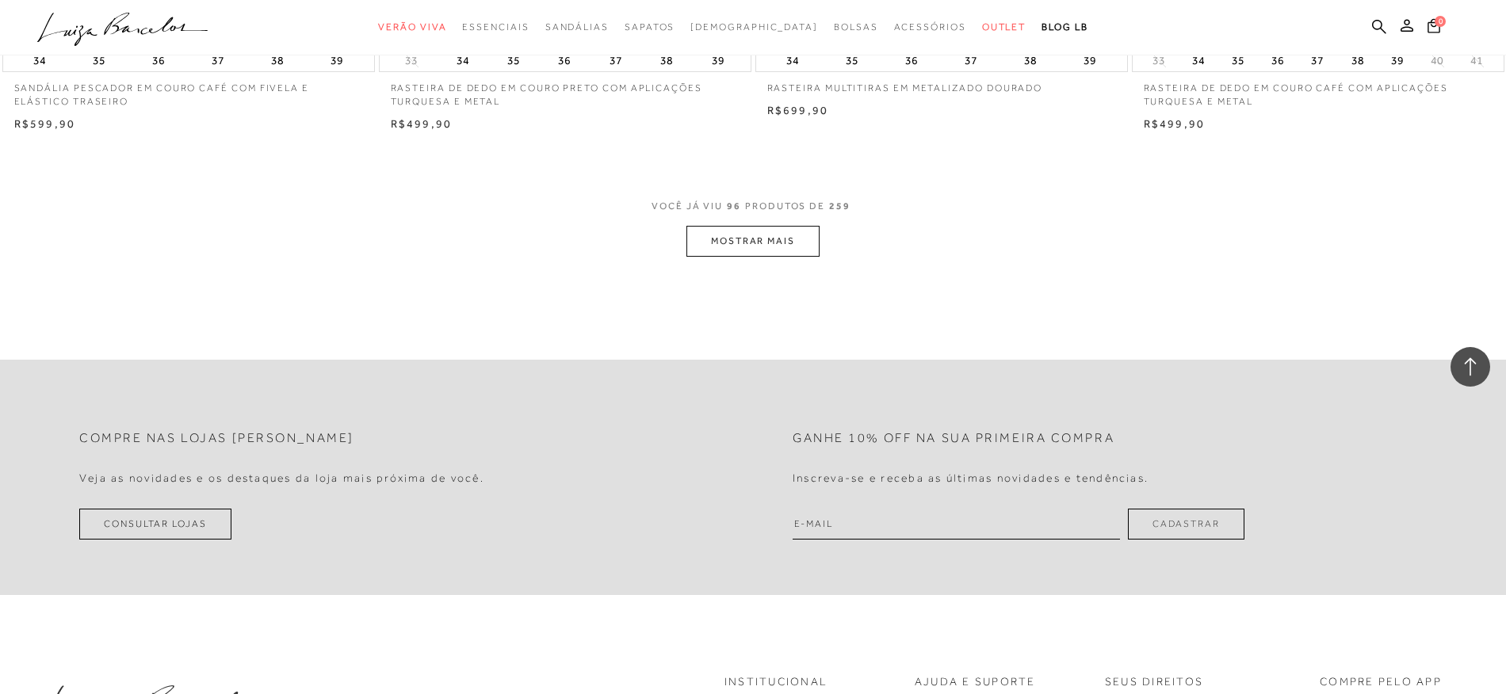
click at [717, 243] on button "MOSTRAR MAIS" at bounding box center [753, 241] width 133 height 31
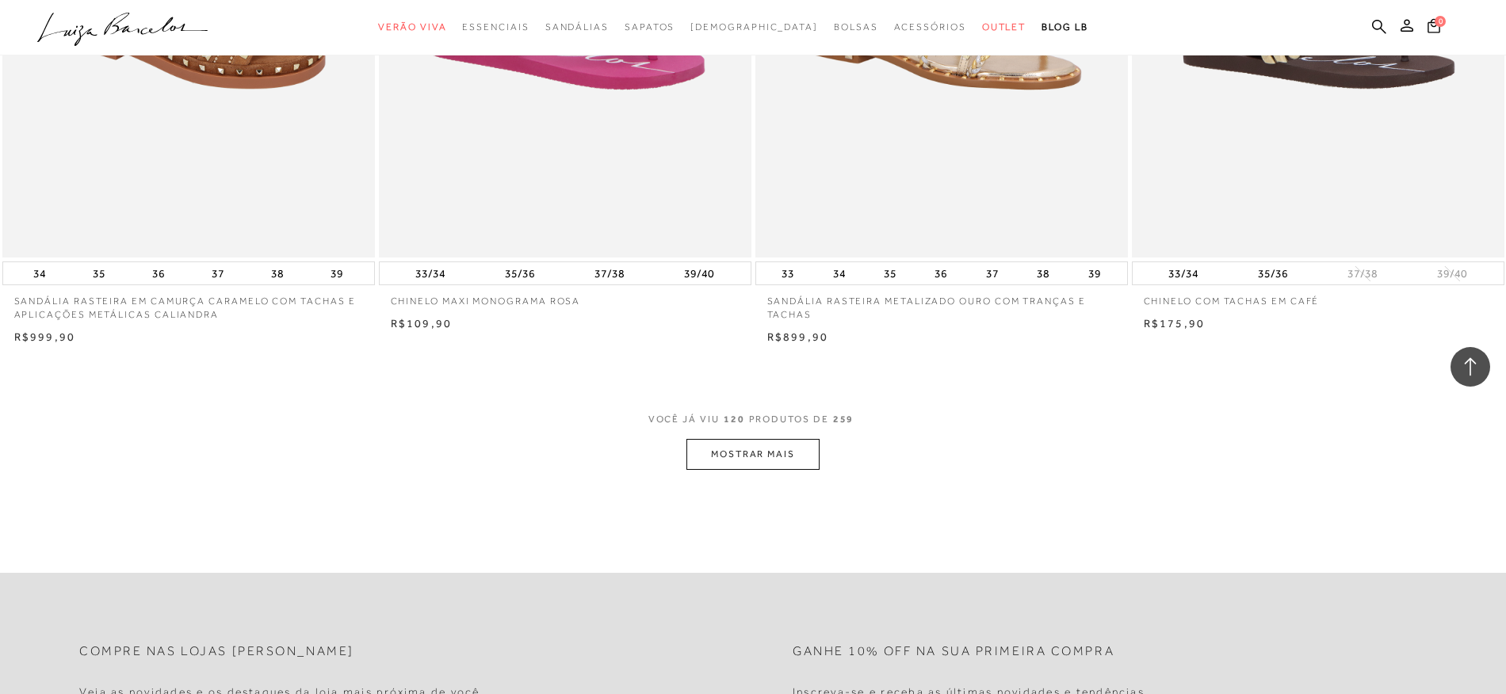
scroll to position [19589, 0]
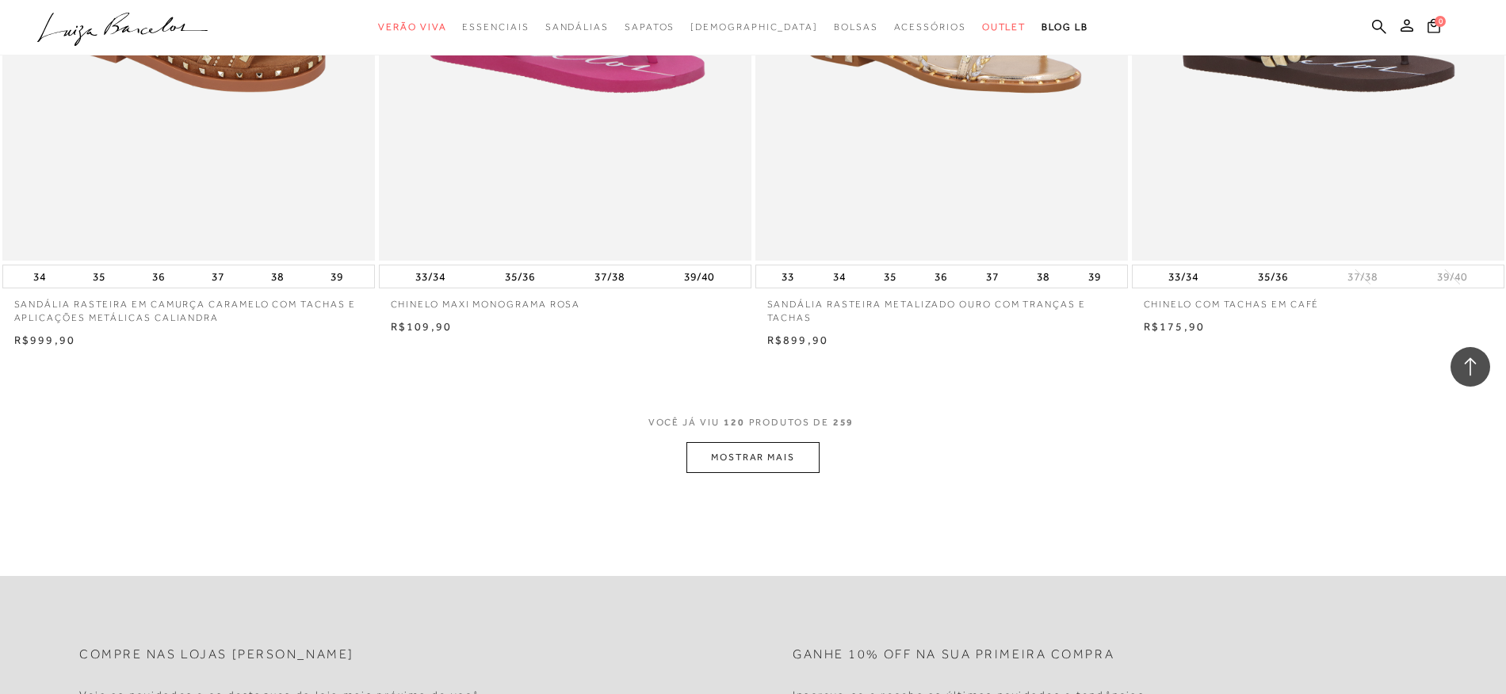
click at [779, 457] on button "MOSTRAR MAIS" at bounding box center [753, 457] width 133 height 31
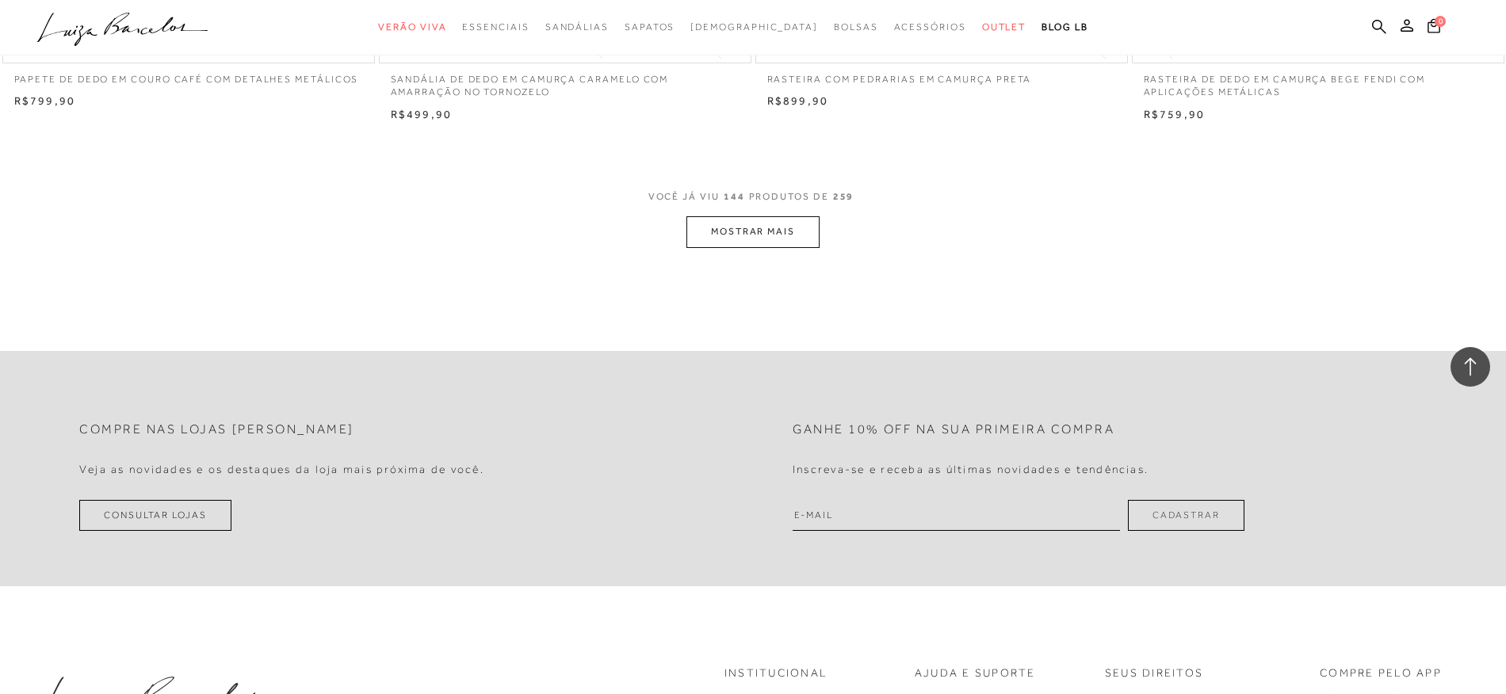
scroll to position [23789, 0]
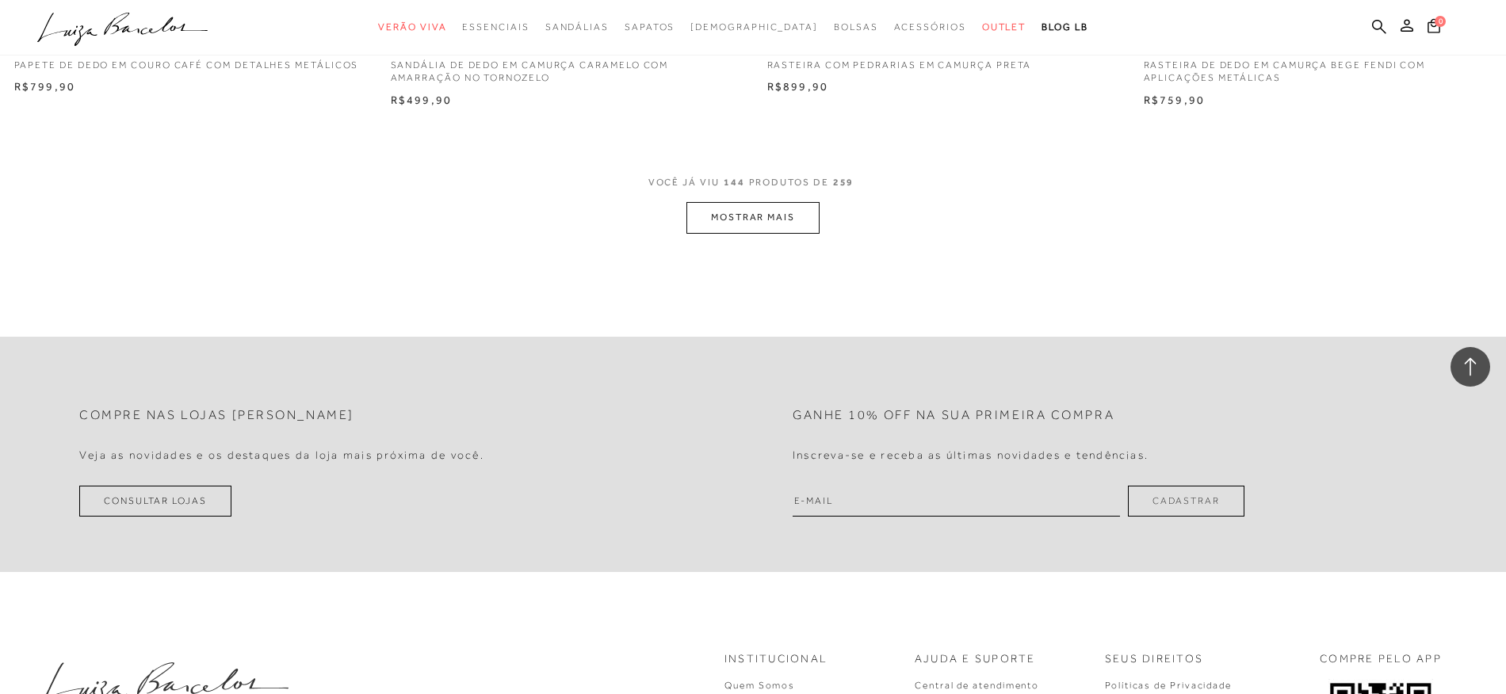
click at [747, 216] on button "MOSTRAR MAIS" at bounding box center [753, 217] width 133 height 31
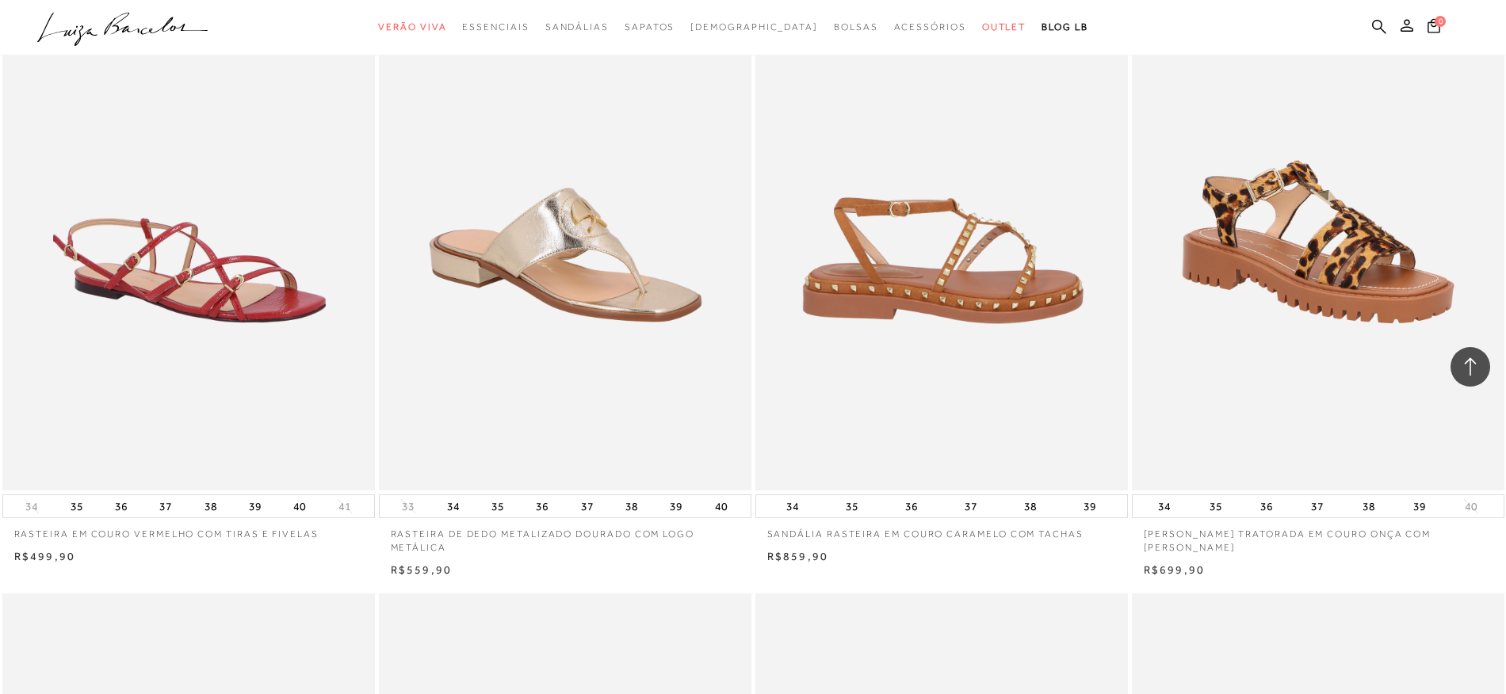
scroll to position [24693, 0]
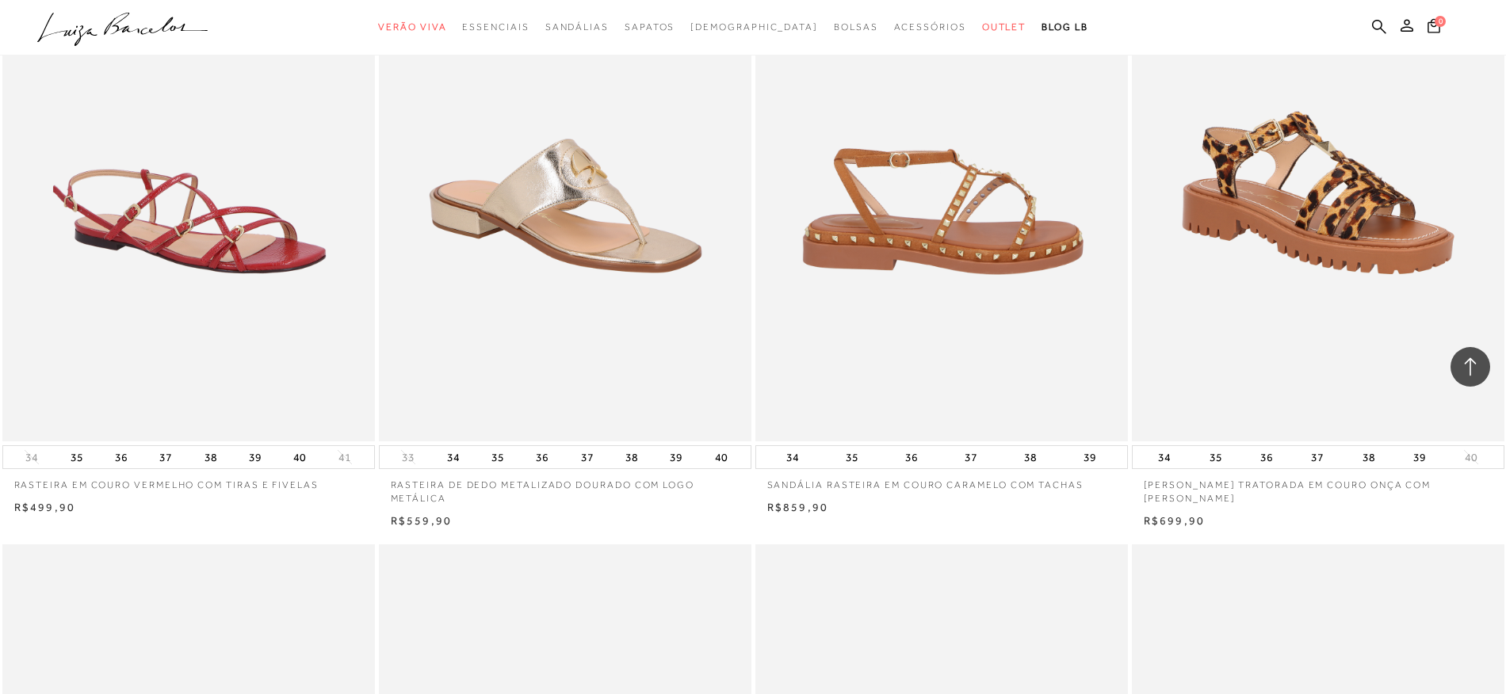
click at [947, 214] on img at bounding box center [942, 162] width 371 height 559
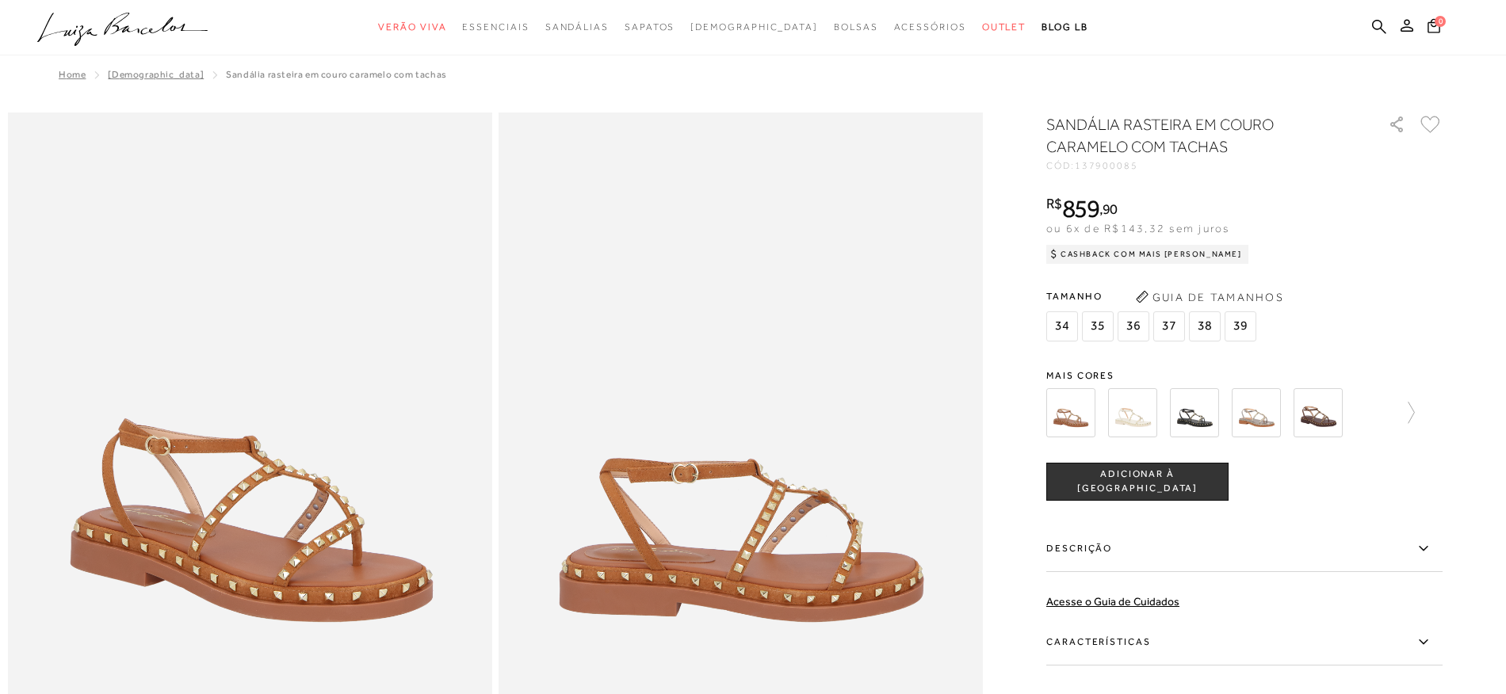
scroll to position [5, 0]
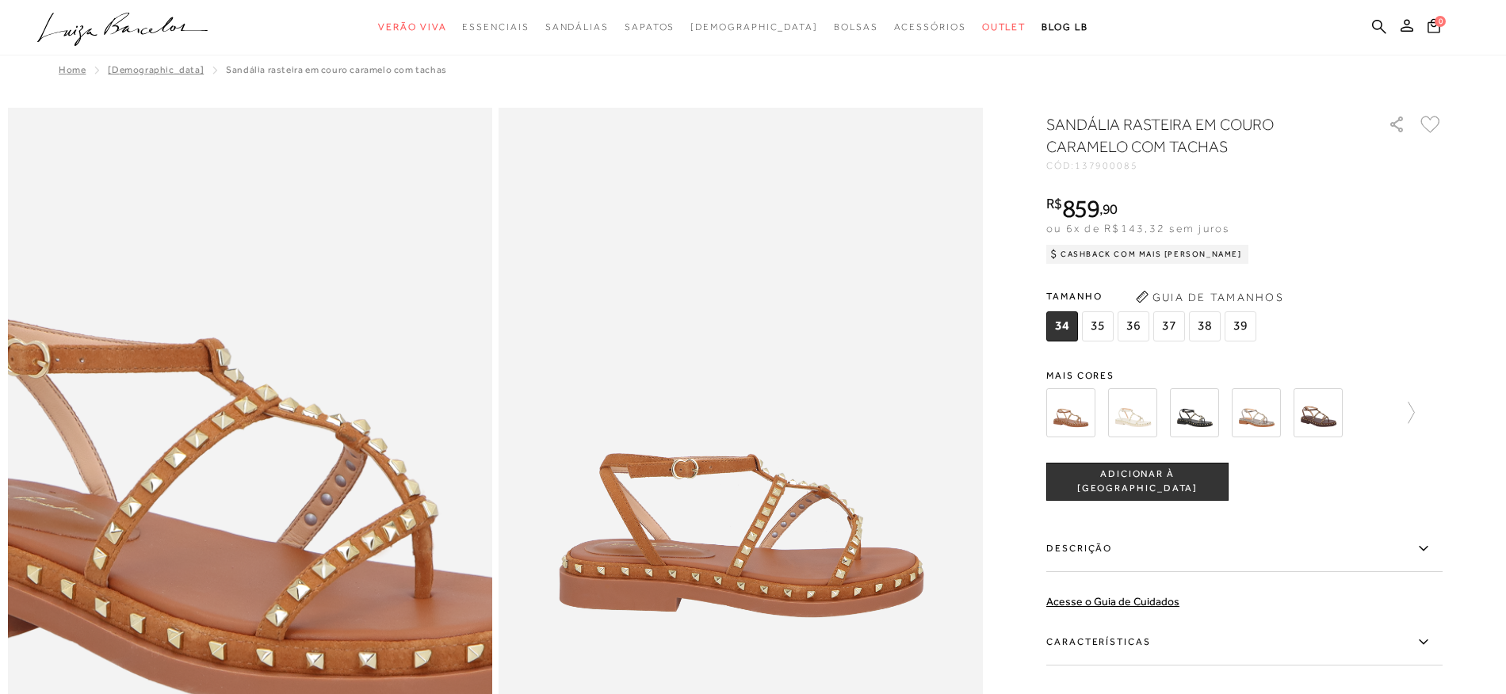
click at [291, 524] on img at bounding box center [209, 418] width 969 height 1453
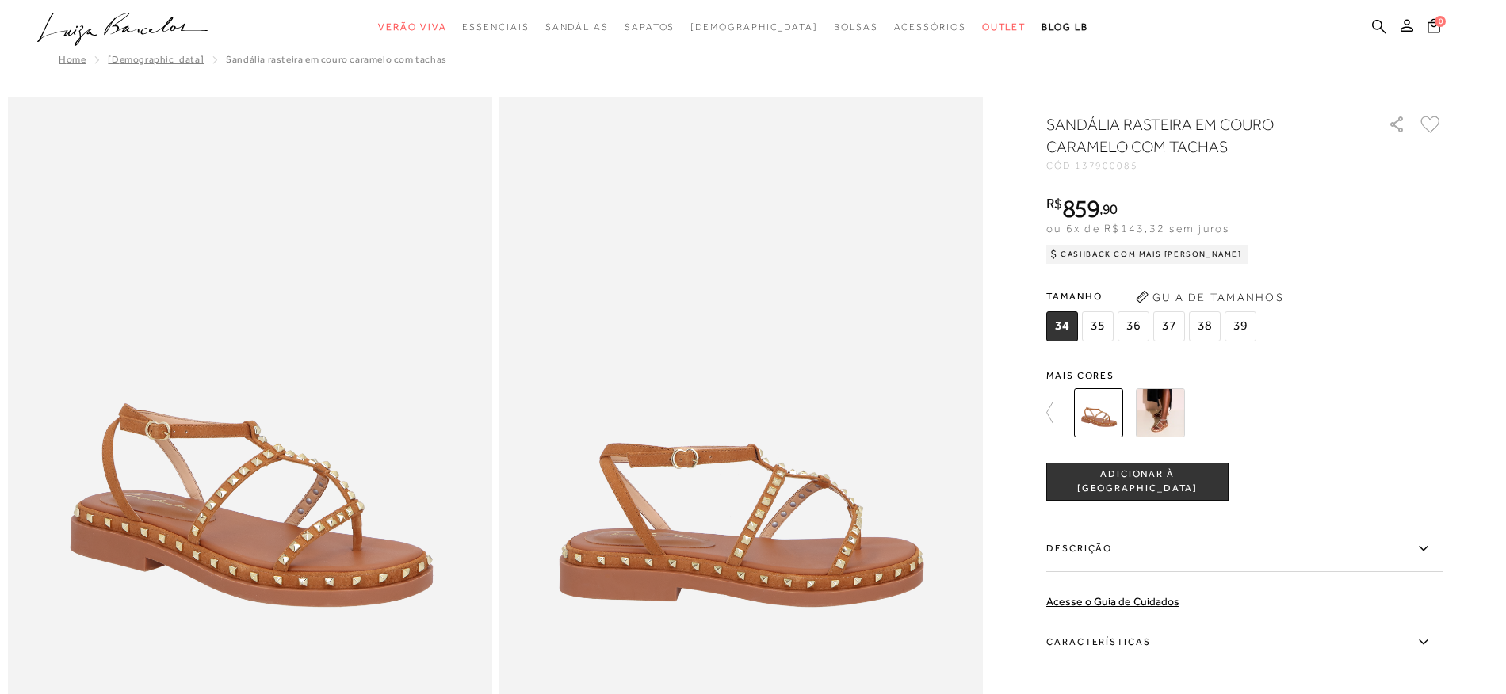
scroll to position [14, 0]
click at [1156, 410] on img at bounding box center [1160, 412] width 49 height 49
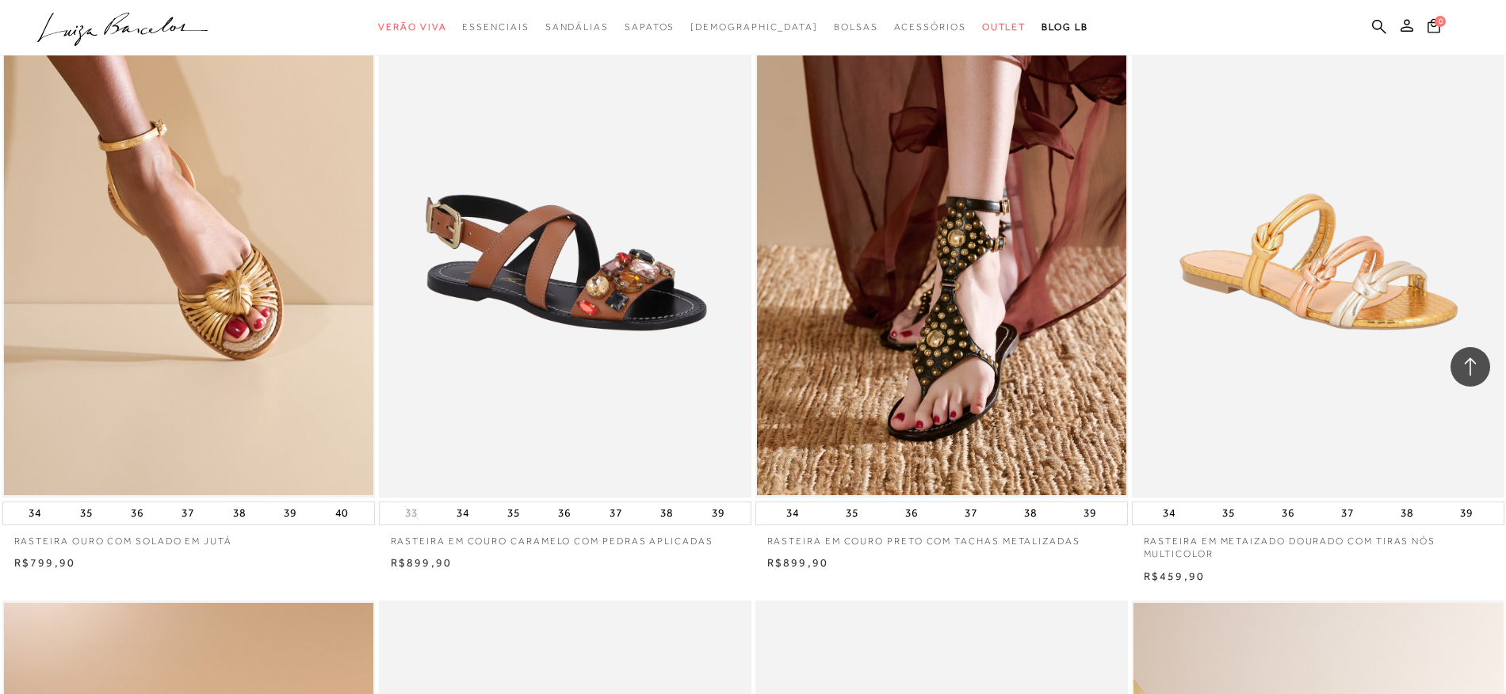
scroll to position [6785, 0]
click at [620, 305] on img at bounding box center [566, 219] width 371 height 559
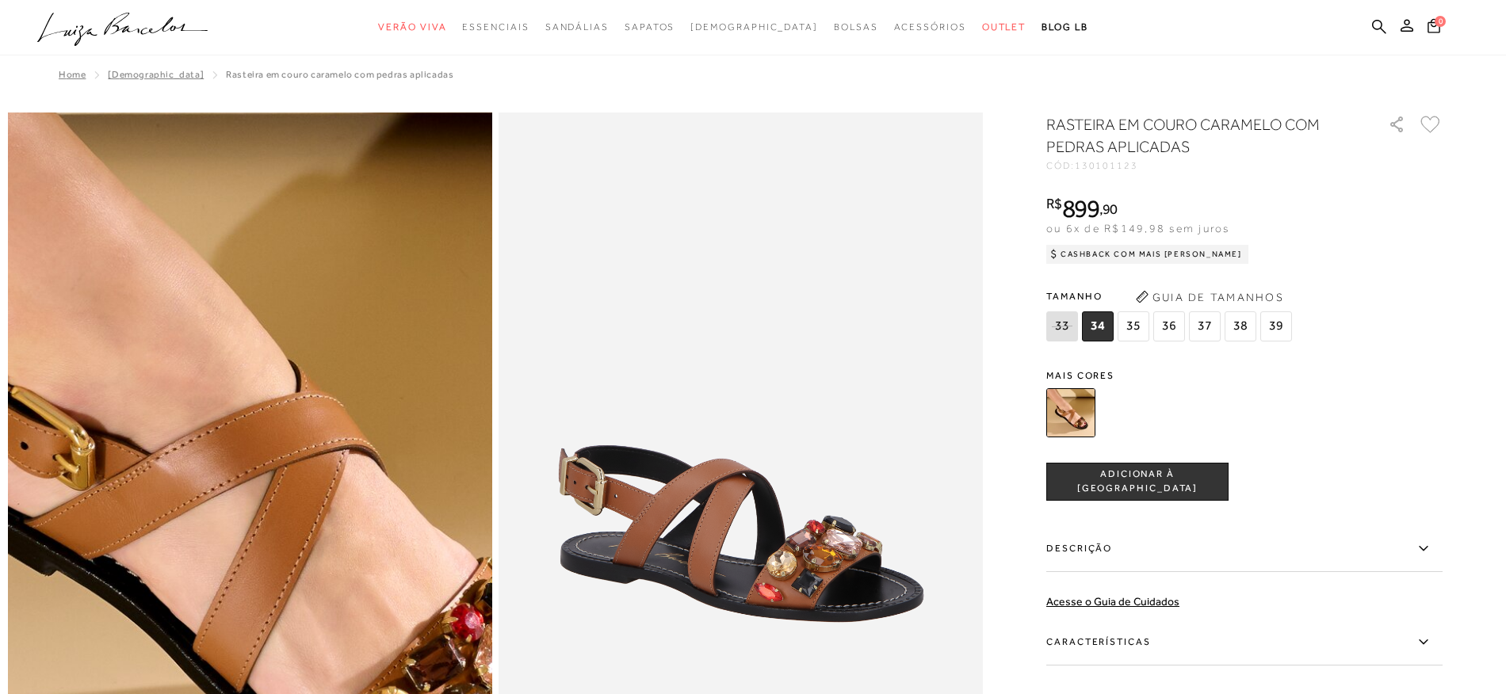
click at [235, 585] on img at bounding box center [265, 366] width 969 height 1453
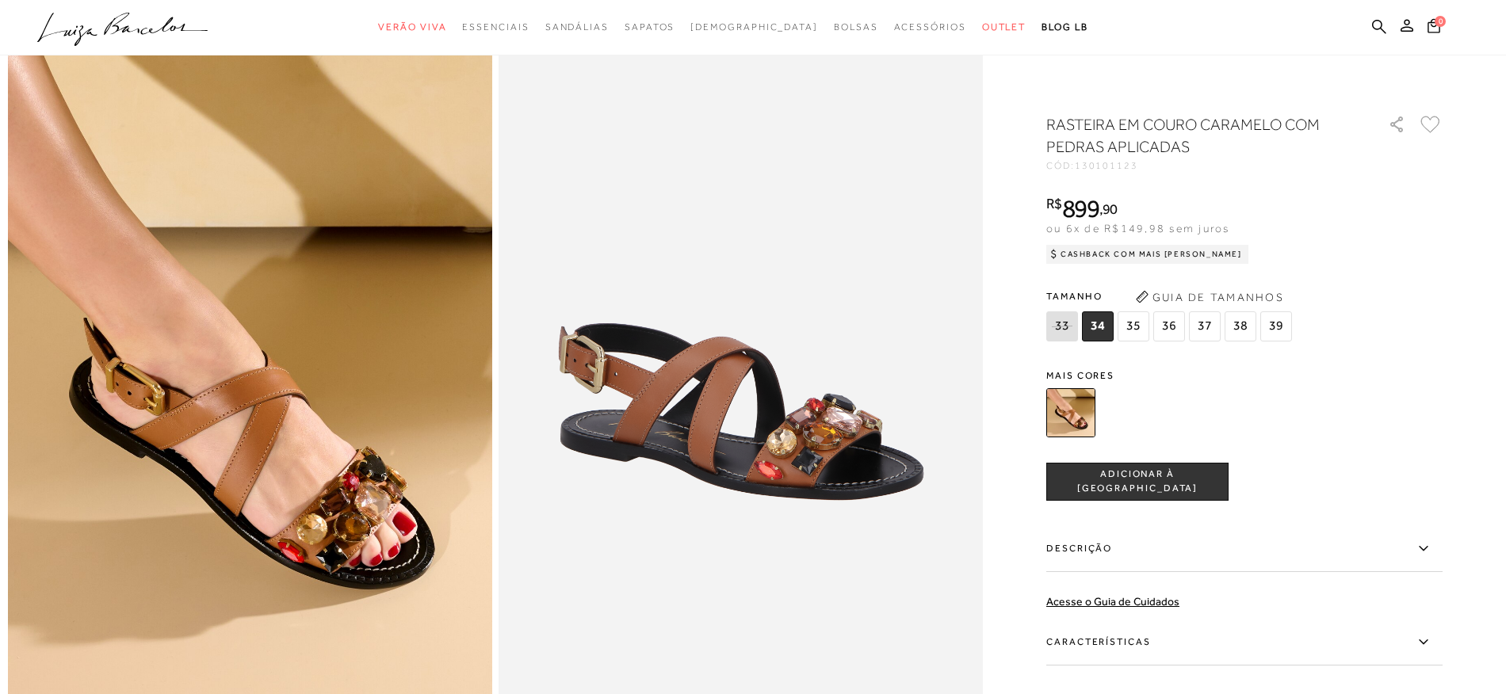
scroll to position [153, 0]
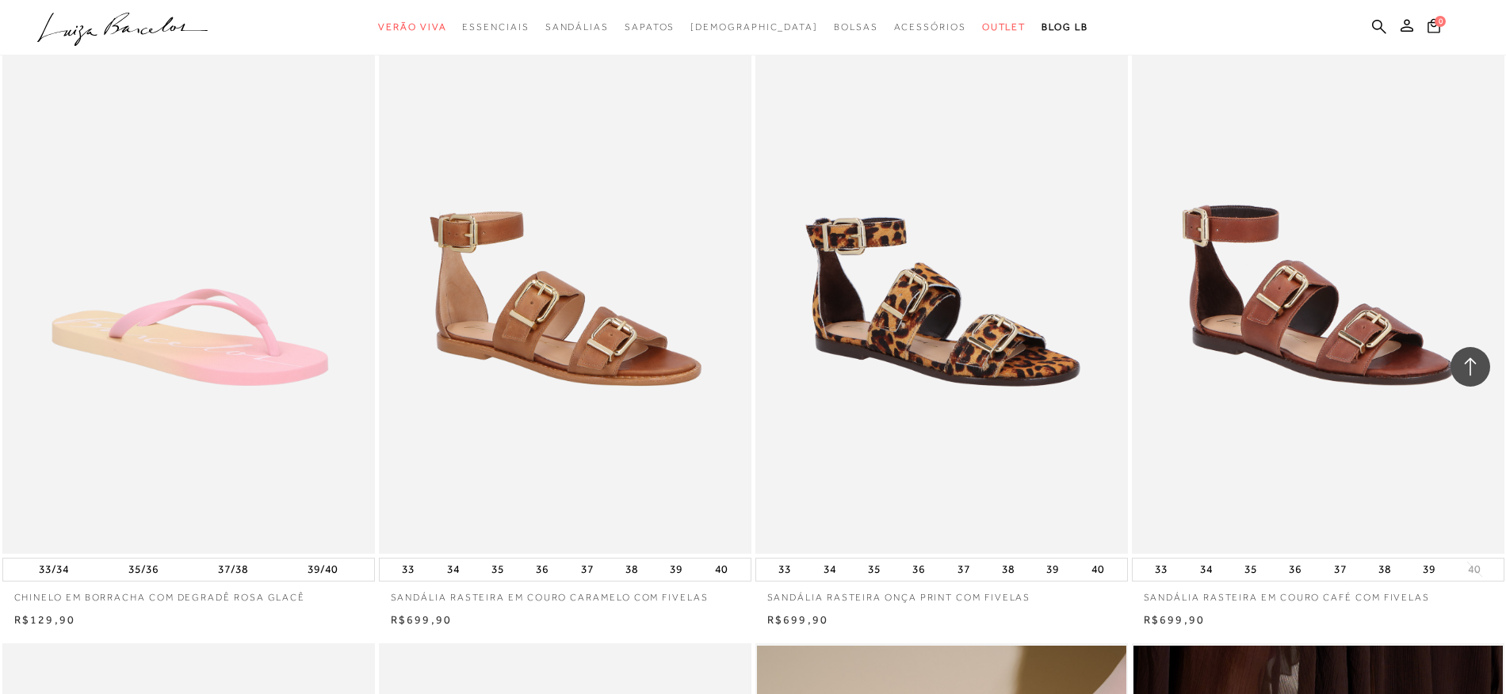
scroll to position [17989, 0]
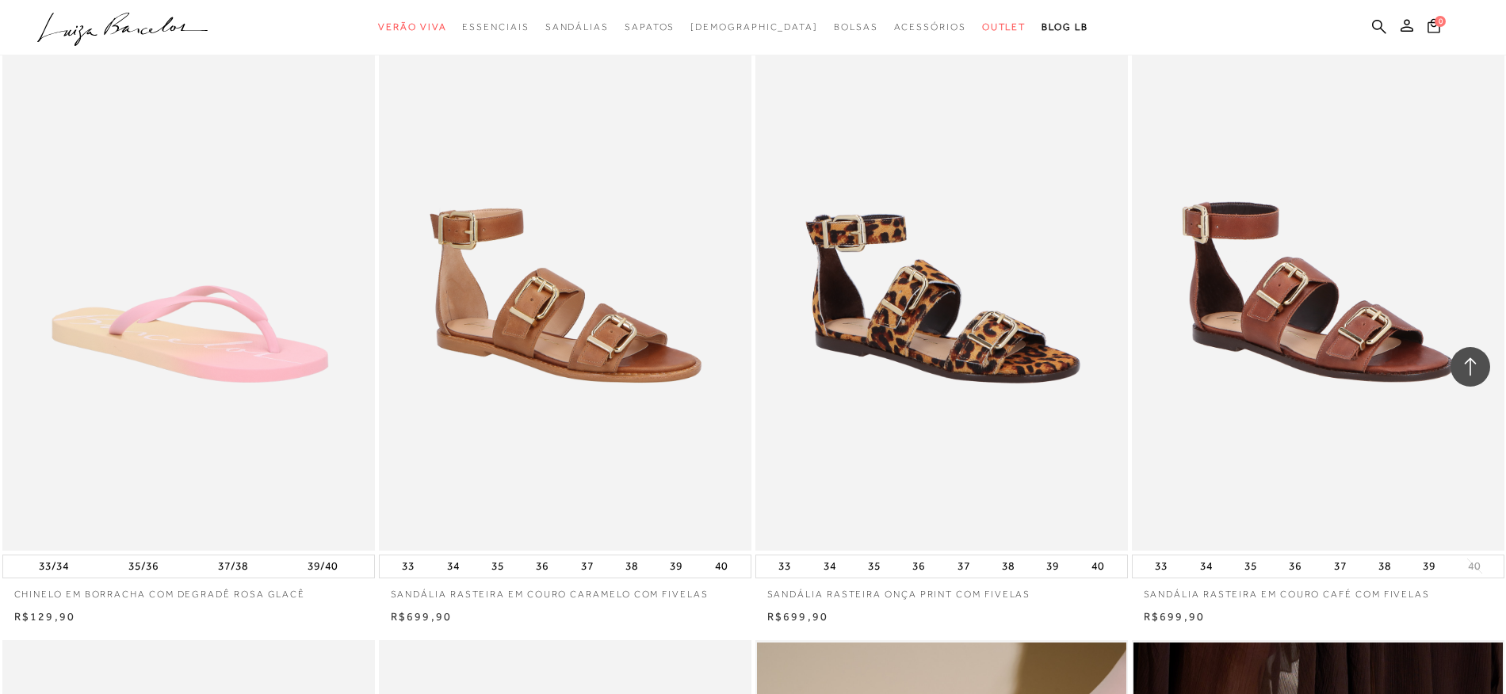
click at [912, 339] on img at bounding box center [942, 271] width 371 height 559
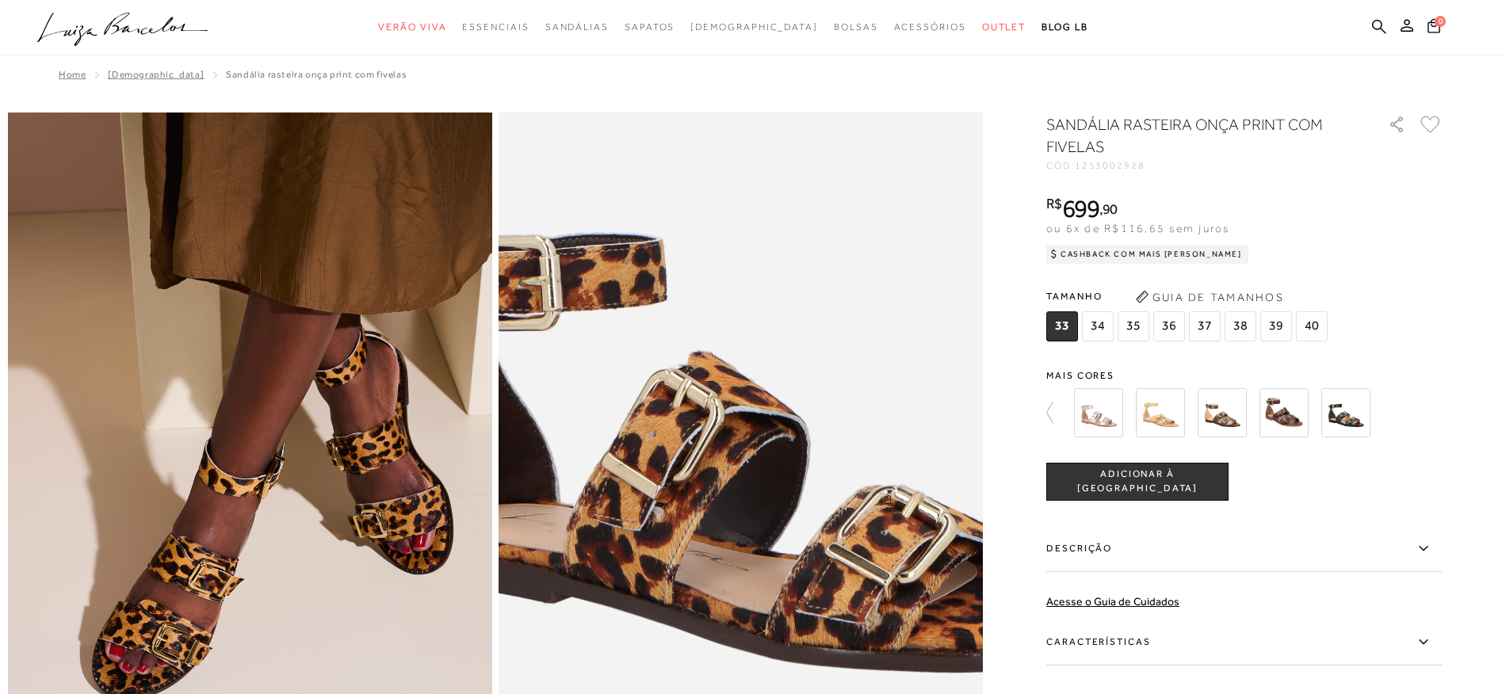
click at [721, 570] on img at bounding box center [761, 381] width 969 height 1453
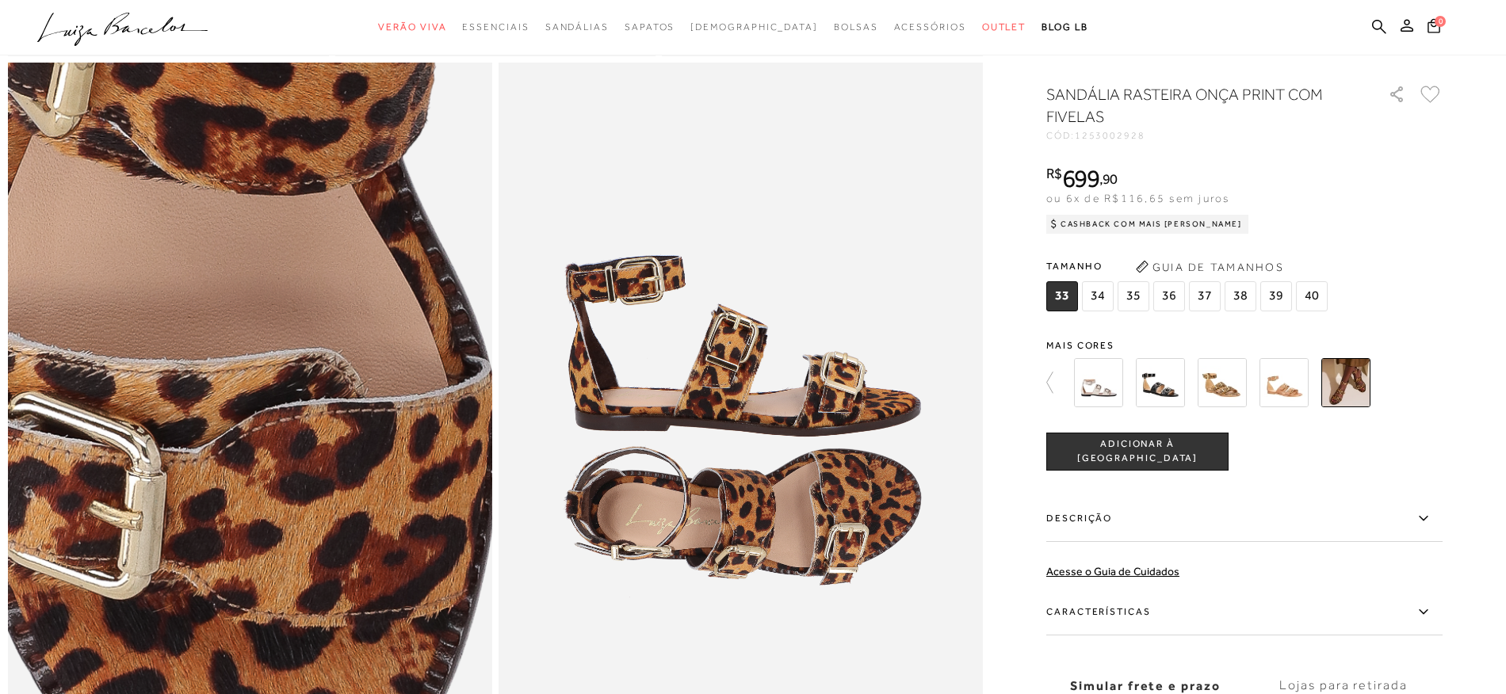
scroll to position [1292, 0]
